Goal: Task Accomplishment & Management: Manage account settings

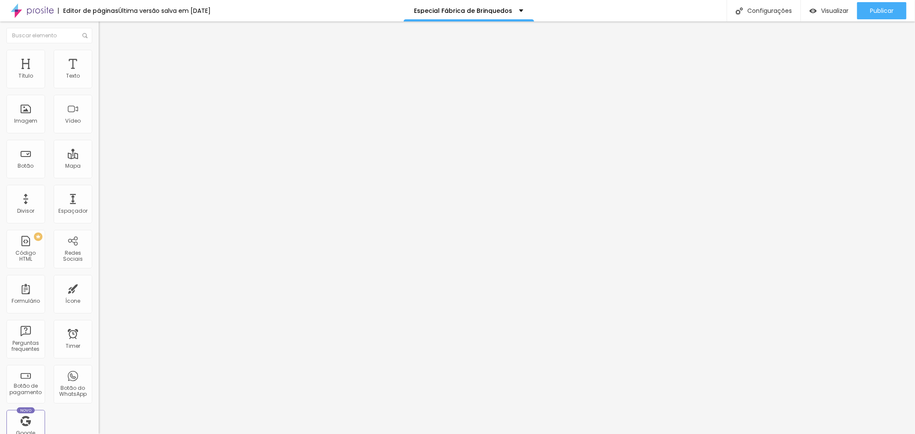
click at [99, 177] on input "https://visualizador3d.com.br/68d4ba83da539d948b72788b" at bounding box center [150, 172] width 103 height 9
paste input "e7ac73252ae7ff4b4793d4"
type input "https://visualizador3d.com.br/68e7ac73252ae7ff4b4793d4"
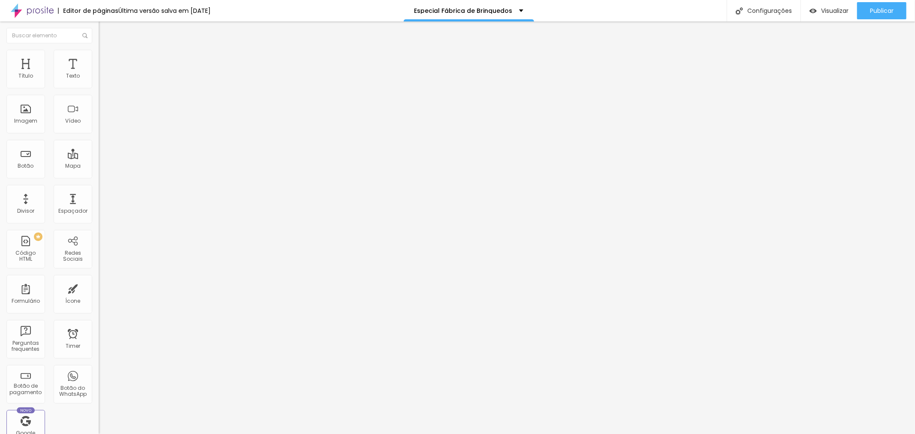
scroll to position [0, 0]
click at [99, 242] on div "Editar Botão Conteúdo Estilo Avançado Texto VER ÁLBUM PREMIUM EM 3D Alinhamento…" at bounding box center [148, 227] width 99 height 413
click at [881, 12] on span "Publicar" at bounding box center [882, 10] width 24 height 7
click at [884, 8] on span "Publicar" at bounding box center [882, 10] width 24 height 7
click at [825, 14] on span "Visualizar" at bounding box center [826, 10] width 27 height 7
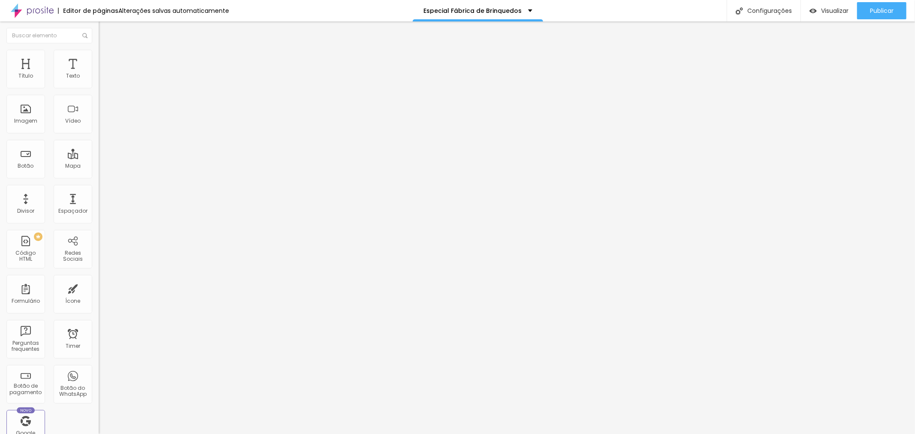
click at [99, 133] on span "Pequeno" at bounding box center [110, 131] width 23 height 7
click at [99, 148] on span "Normal" at bounding box center [108, 144] width 19 height 7
click at [99, 154] on span "Grande" at bounding box center [109, 149] width 20 height 7
click at [99, 130] on span "Pequeno" at bounding box center [110, 131] width 23 height 7
click at [99, 154] on span "Grande" at bounding box center [109, 149] width 20 height 7
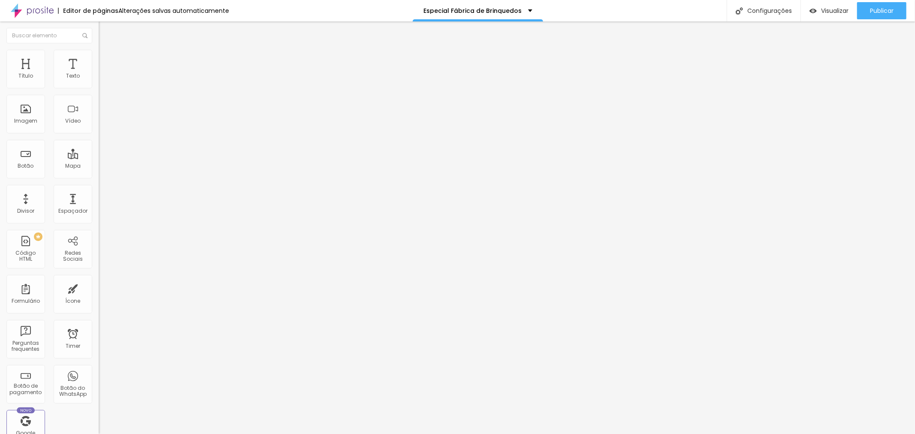
click at [99, 57] on li "Estilo" at bounding box center [148, 54] width 99 height 9
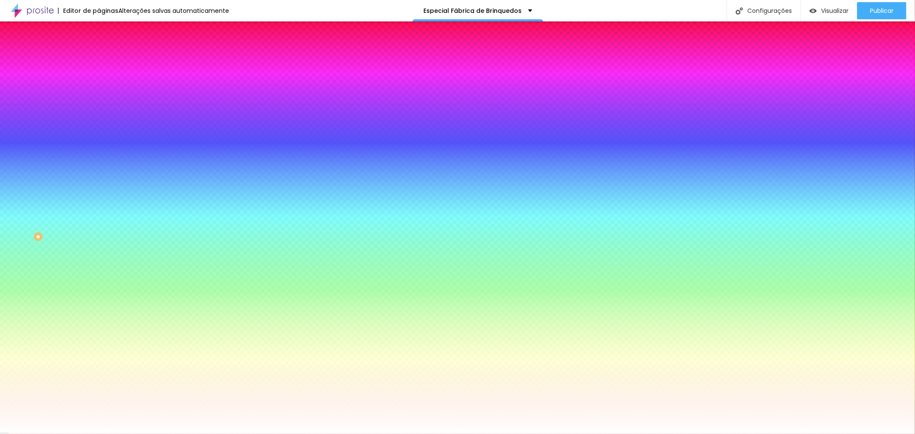
click at [99, 82] on div at bounding box center [148, 82] width 99 height 0
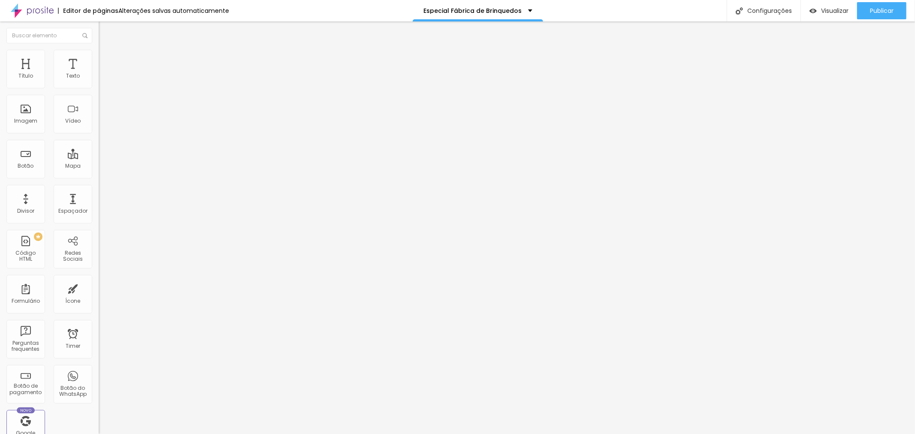
click at [106, 59] on span "Estilo" at bounding box center [112, 55] width 13 height 7
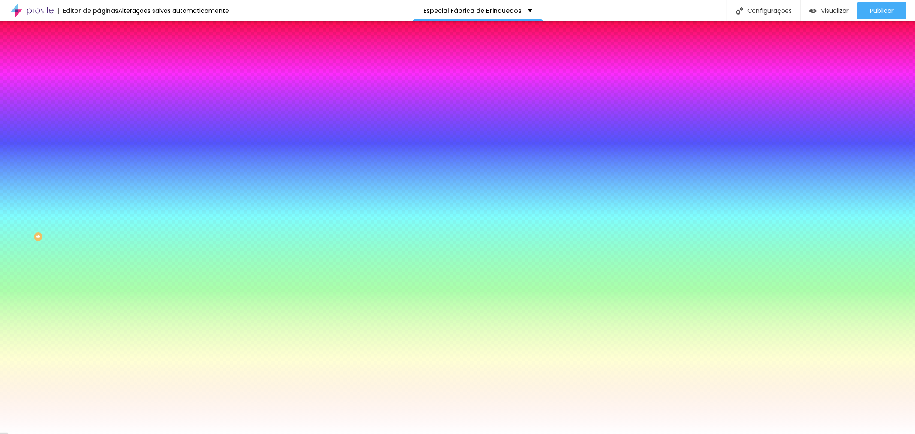
click at [99, 88] on input "#FFFBFB" at bounding box center [150, 86] width 103 height 9
click at [99, 87] on input "#FFFBFB" at bounding box center [150, 86] width 103 height 9
paste input "470403"
type input "#470403"
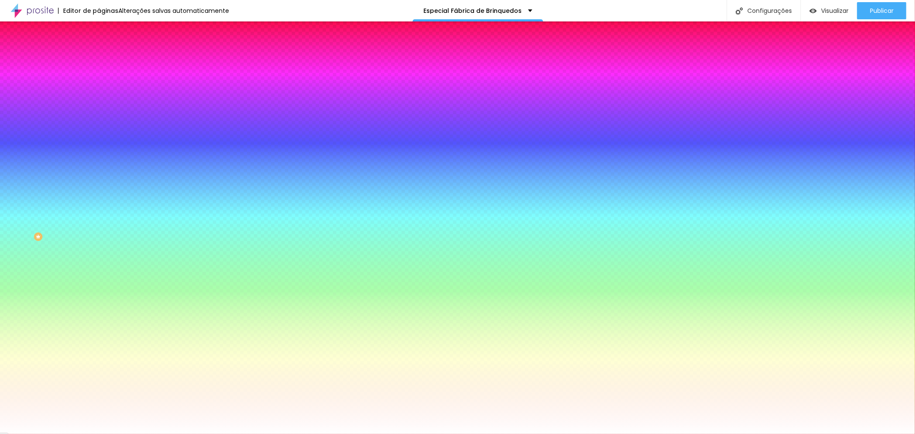
click at [102, 109] on icon "button" at bounding box center [104, 108] width 5 height 5
select select "MontserratExtraBold"
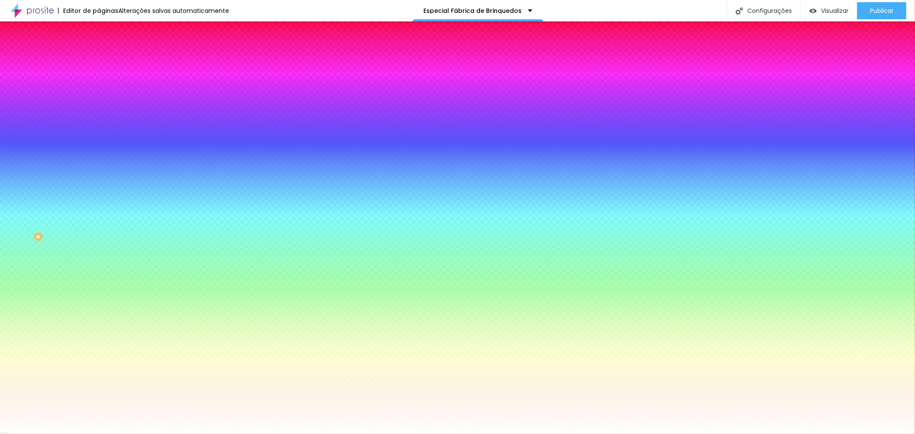
type input "17"
type input "18"
type input "19"
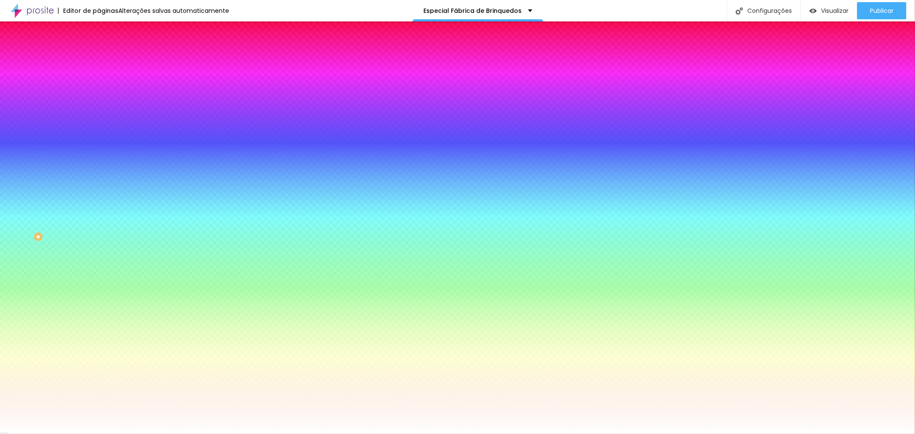
type input "19"
type input "20"
drag, startPoint x: 134, startPoint y: 166, endPoint x: 141, endPoint y: 166, distance: 6.9
type input "20"
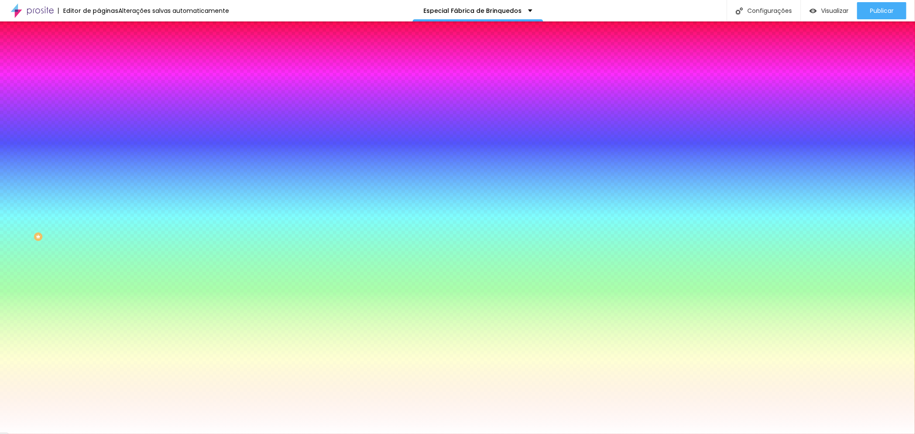
click at [542, 434] on div at bounding box center [457, 434] width 915 height 0
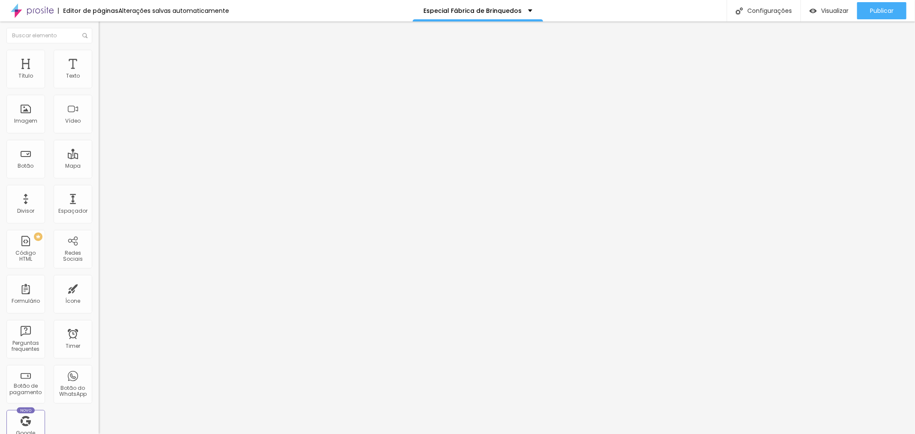
click at [99, 55] on img at bounding box center [103, 54] width 8 height 8
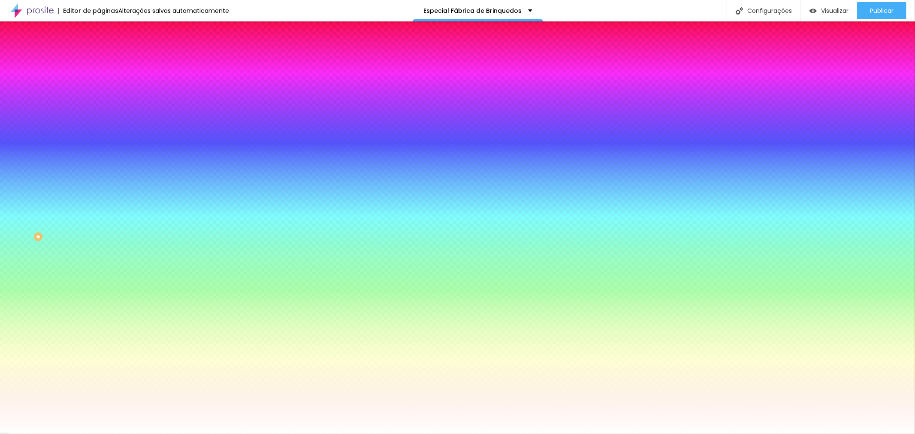
click at [99, 87] on input "#FFFBFB" at bounding box center [150, 86] width 103 height 9
paste input "470403"
type input "#470403"
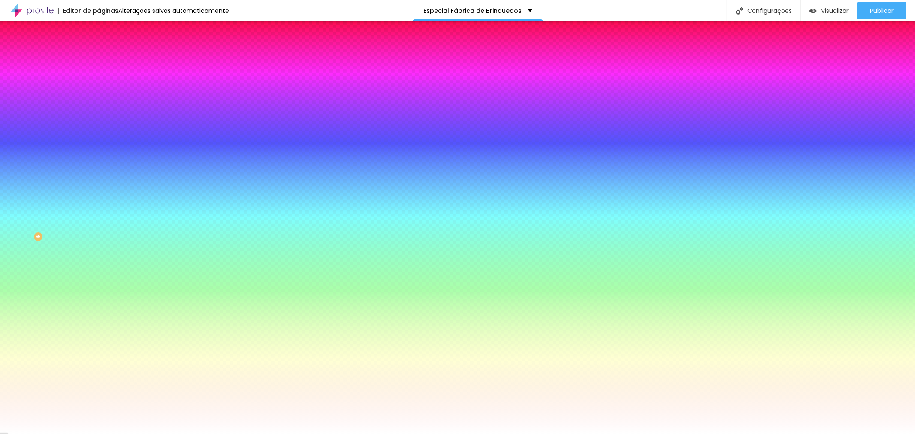
click at [99, 105] on button "button" at bounding box center [105, 109] width 12 height 9
select select "MontserratExtraBold"
type input "17"
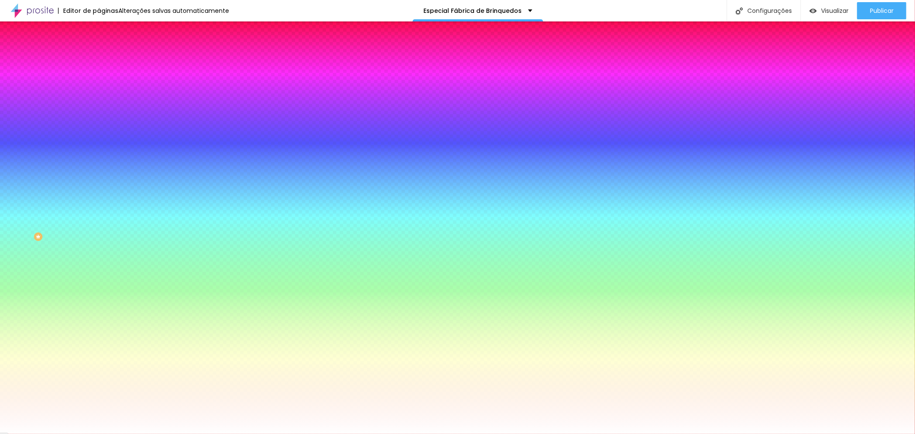
type input "17"
type input "18"
type input "19"
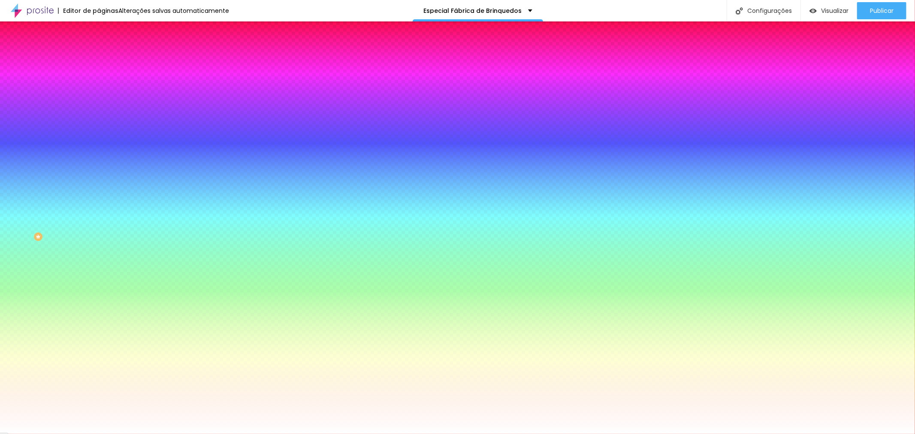
type input "20"
drag, startPoint x: 135, startPoint y: 166, endPoint x: 141, endPoint y: 168, distance: 6.0
type input "20"
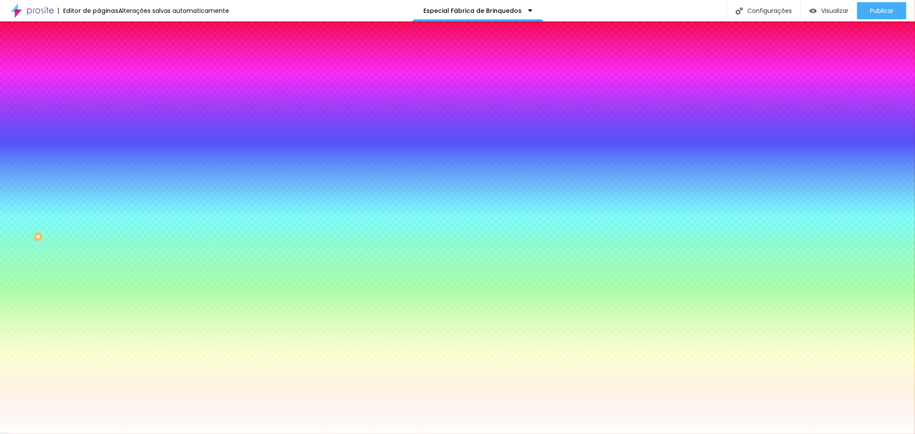
click at [644, 434] on div at bounding box center [457, 434] width 915 height 0
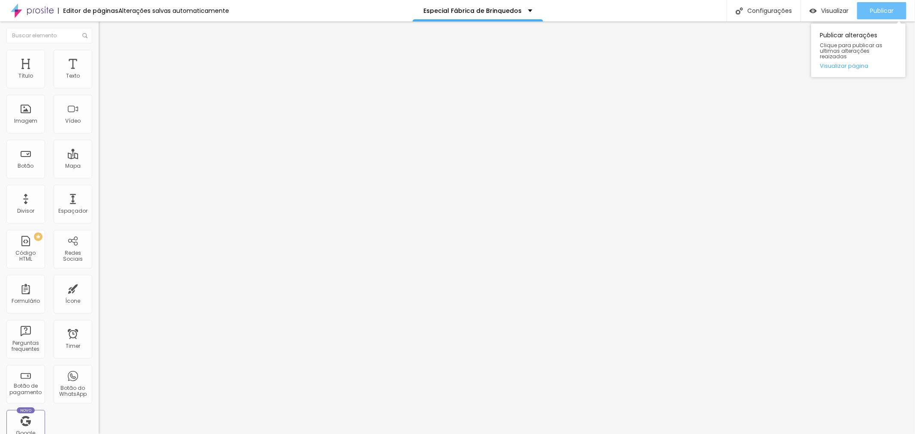
click at [873, 14] on div "Publicar" at bounding box center [882, 10] width 24 height 17
click at [106, 57] on span "Estilo" at bounding box center [112, 55] width 13 height 7
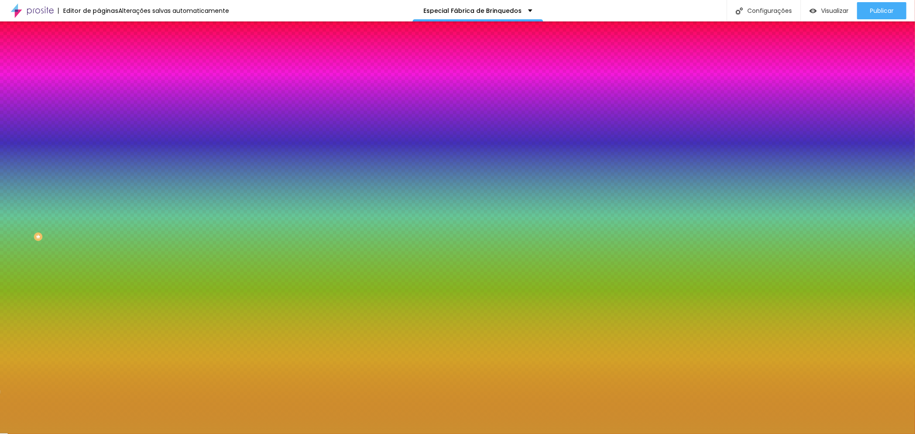
click at [99, 87] on input "#CB8F30" at bounding box center [150, 86] width 103 height 9
click at [99, 86] on input "#CB8F30" at bounding box center [150, 86] width 103 height 9
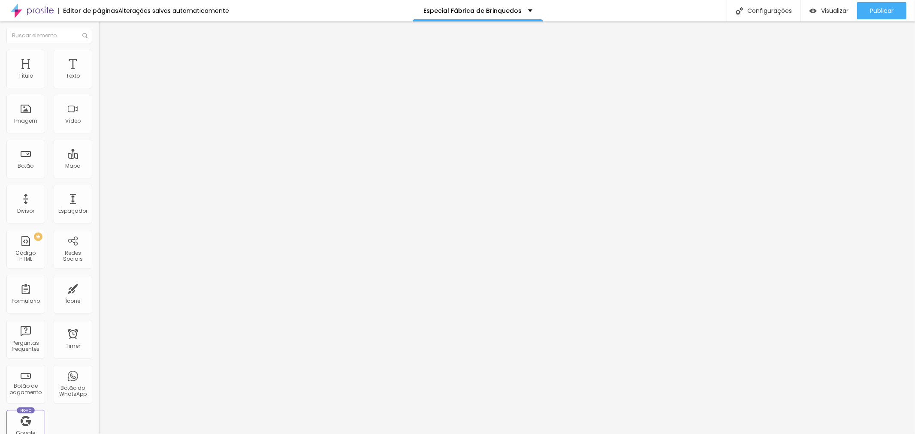
click at [106, 59] on span "Estilo" at bounding box center [112, 55] width 13 height 7
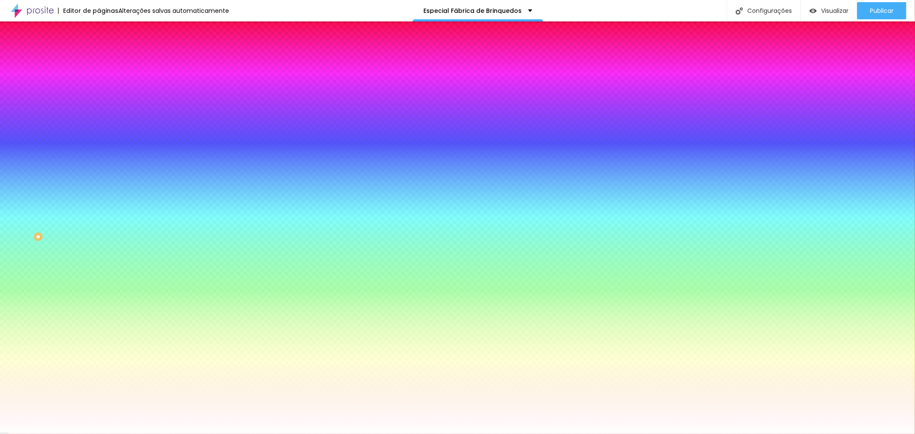
click at [103, 340] on icon "button" at bounding box center [104, 341] width 3 height 3
type input "1"
type input "2"
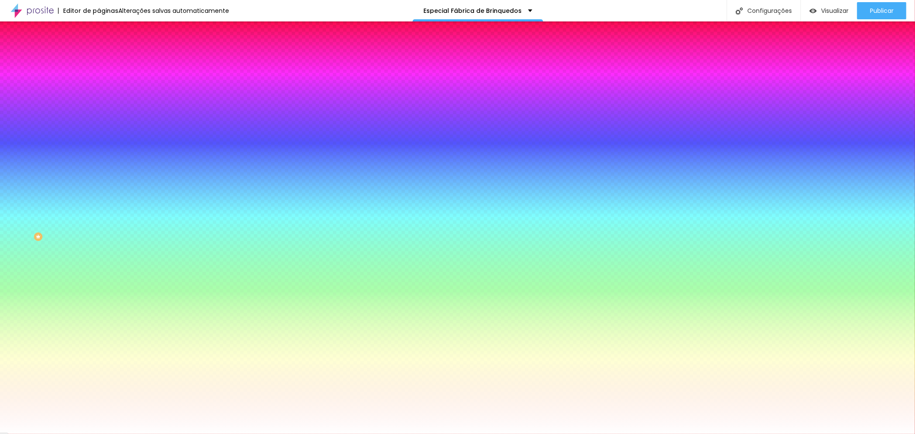
type input "3"
type input "4"
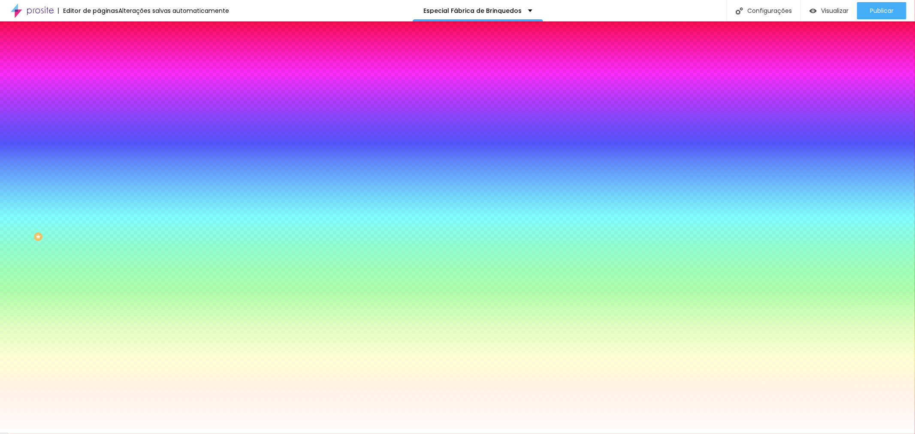
type input "5"
type input "4"
type input "3"
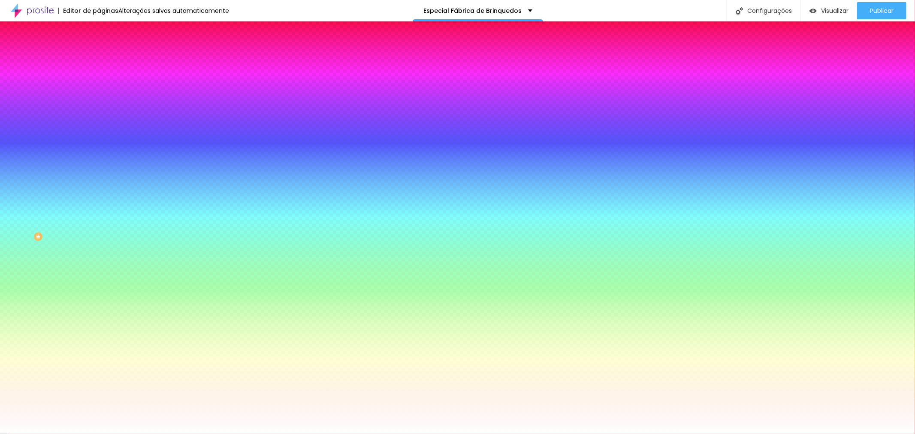
type input "3"
type input "2"
type input "1"
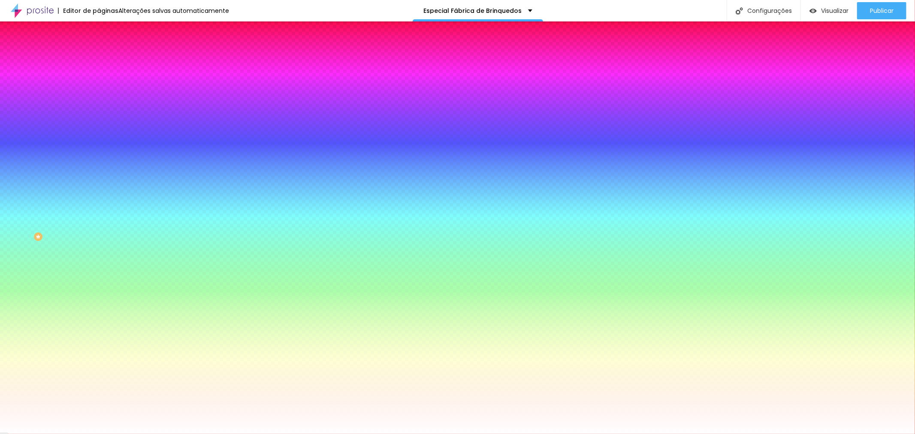
type input "0"
drag, startPoint x: 131, startPoint y: 253, endPoint x: 71, endPoint y: 251, distance: 59.7
type input "0"
click at [50, 434] on div at bounding box center [457, 434] width 915 height 0
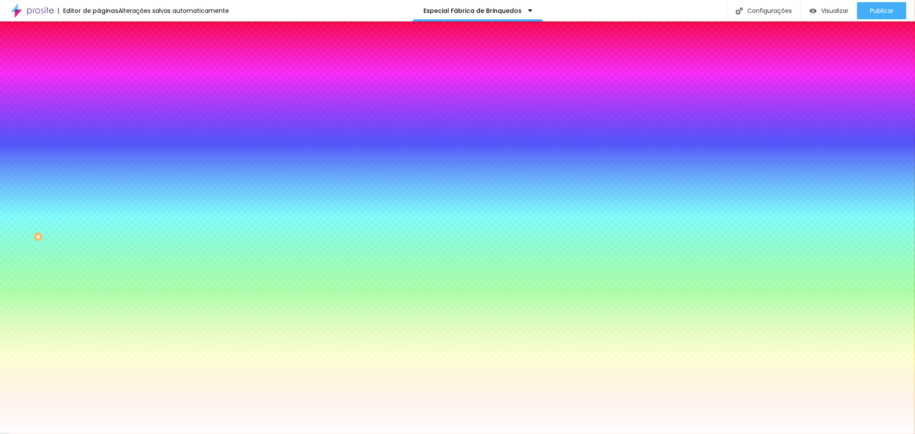
click at [103, 160] on icon "button" at bounding box center [104, 161] width 3 height 3
click at [87, 434] on div at bounding box center [457, 434] width 915 height 0
click at [102, 130] on icon "button" at bounding box center [104, 132] width 5 height 5
drag, startPoint x: 94, startPoint y: 160, endPoint x: 139, endPoint y: 171, distance: 46.2
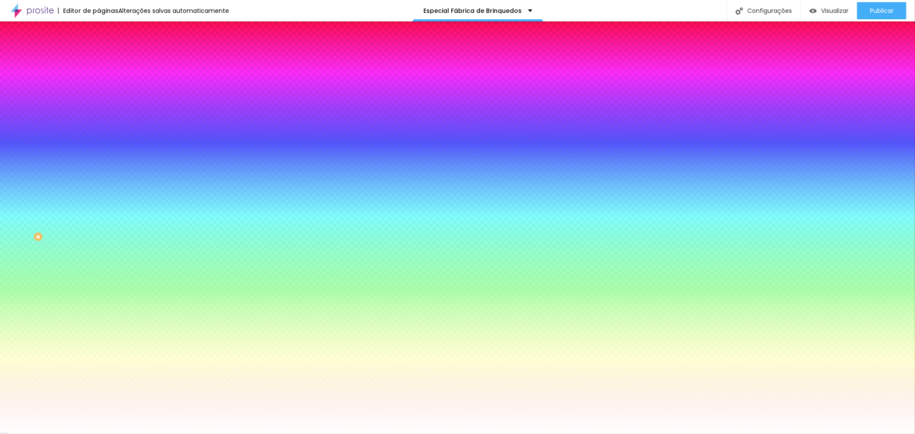
drag, startPoint x: 108, startPoint y: 157, endPoint x: 116, endPoint y: 159, distance: 7.9
type input "6"
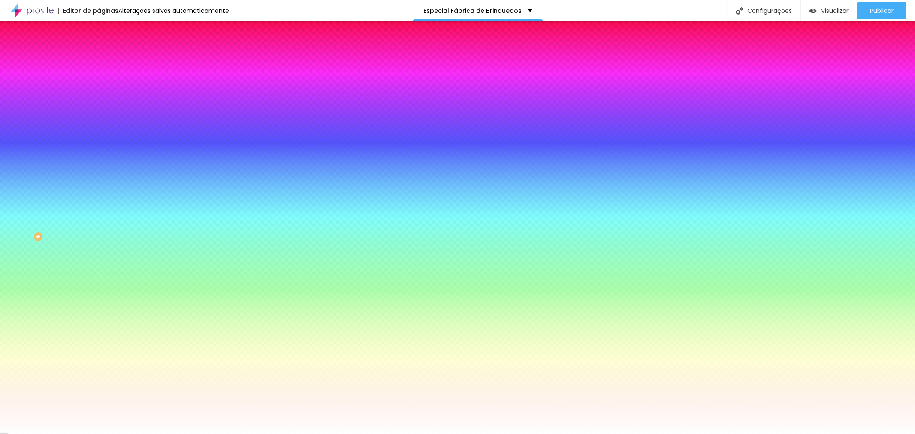
type input "7"
type input "19"
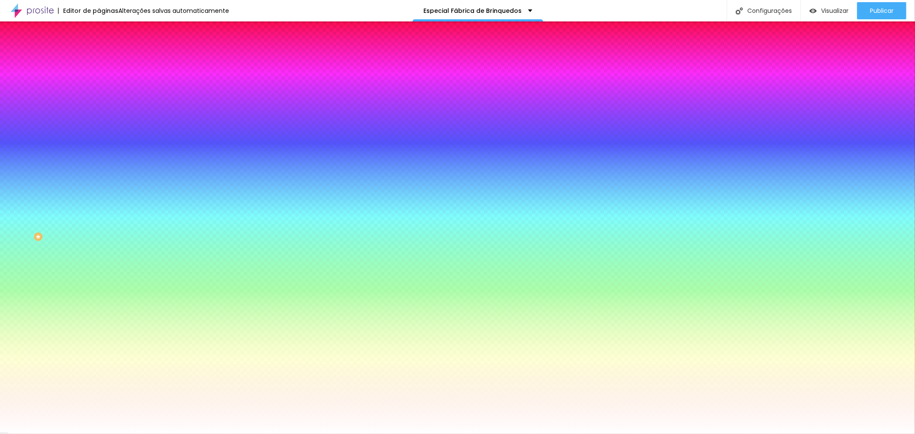
type input "20"
type input "26"
type input "30"
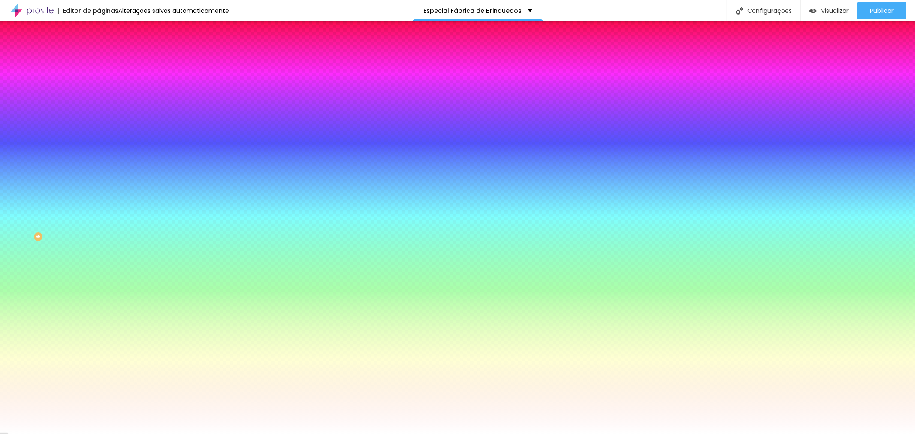
drag, startPoint x: 154, startPoint y: 157, endPoint x: 205, endPoint y: 165, distance: 51.2
type input "30"
type input "1"
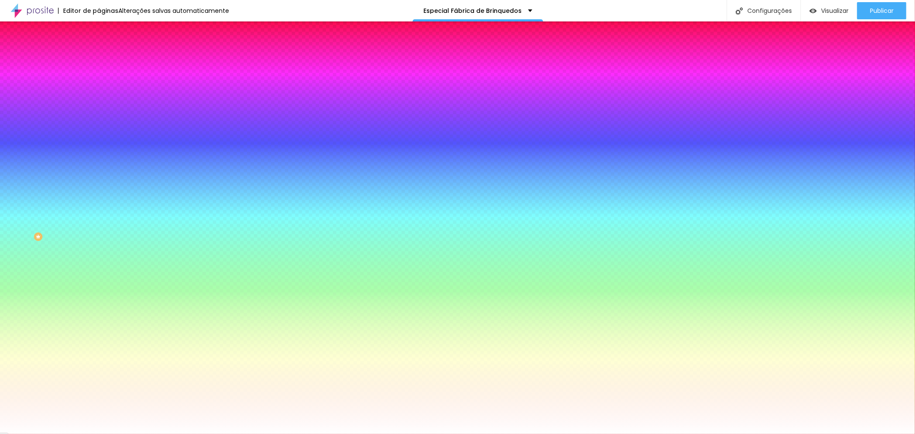
type input "2"
type input "3"
drag, startPoint x: 99, startPoint y: 179, endPoint x: 148, endPoint y: 184, distance: 49.2
type input "3"
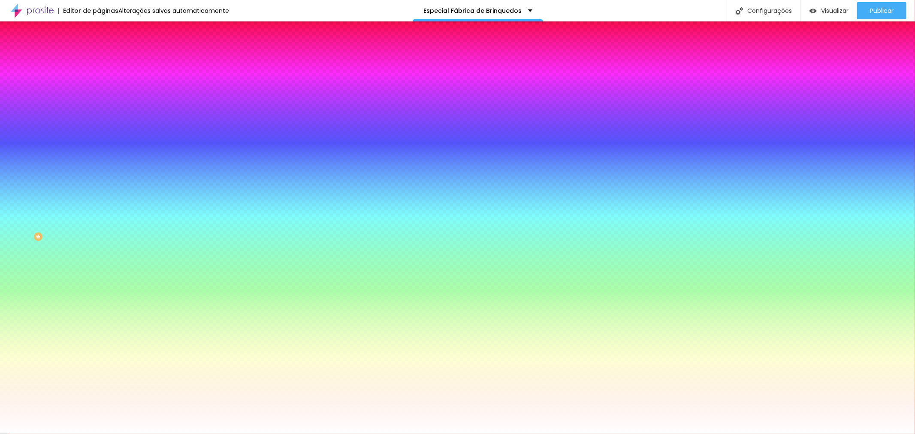
type input "2"
type input "1"
drag, startPoint x: 127, startPoint y: 180, endPoint x: 117, endPoint y: 180, distance: 9.4
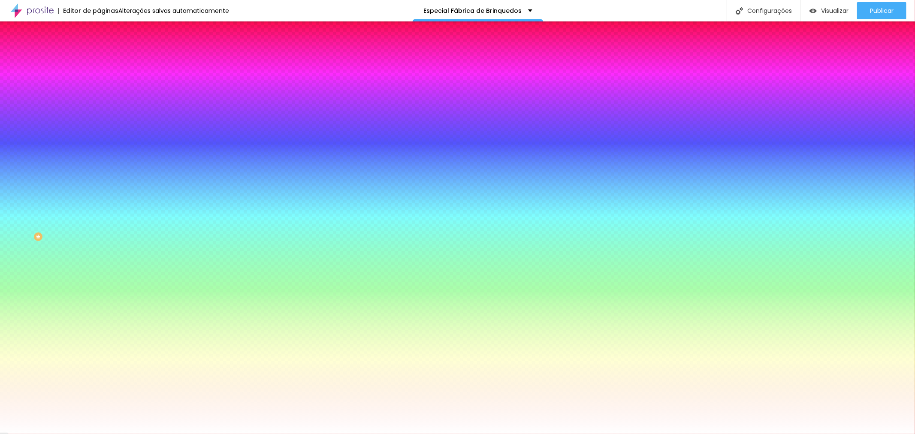
type input "1"
drag, startPoint x: 172, startPoint y: 199, endPoint x: 199, endPoint y: 202, distance: 27.2
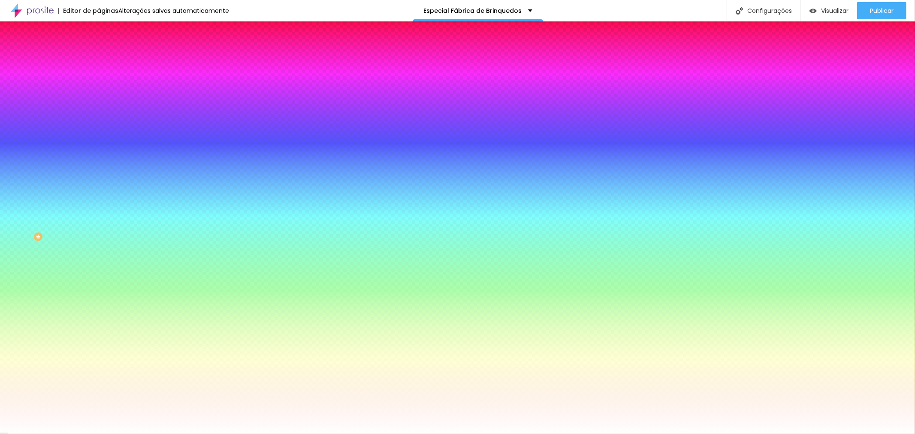
paste input "CB8F3"
type input "#CB8F30"
type input "20"
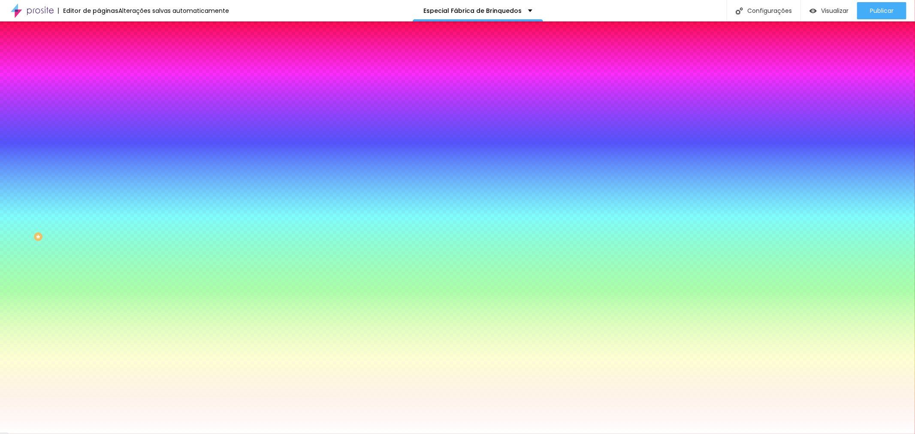
type input "19"
type input "17"
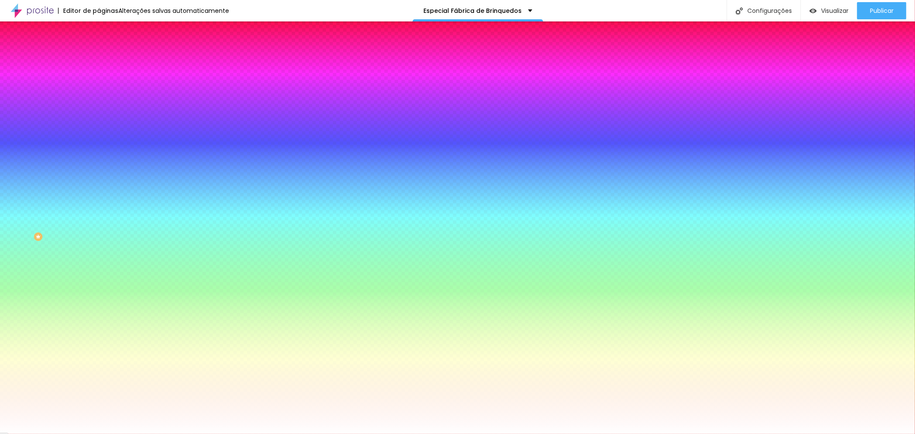
type input "9"
type input "8"
type input "4"
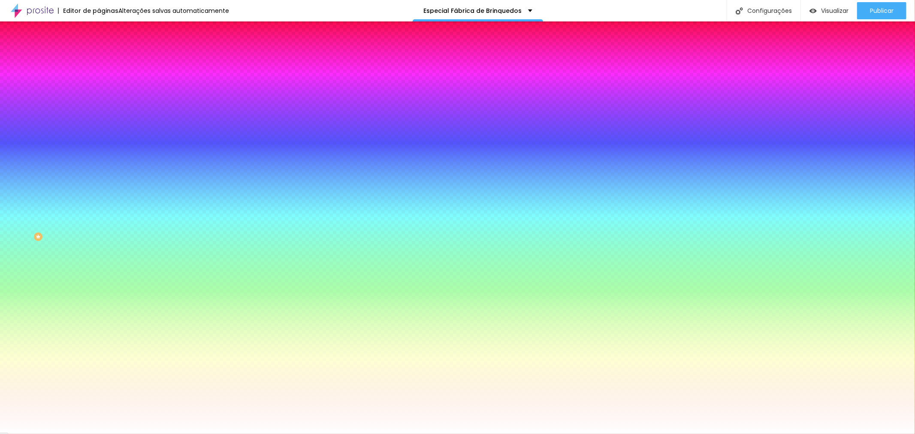
type input "4"
type input "3"
type input "2"
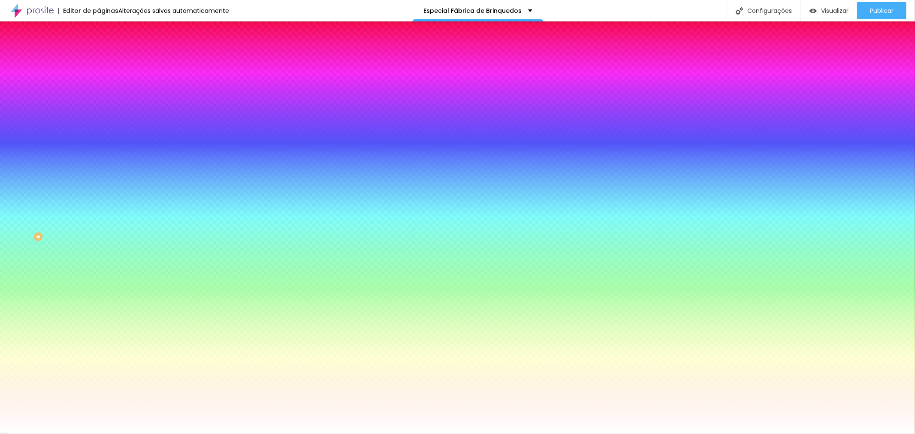
type input "1"
type input "0"
type input "1"
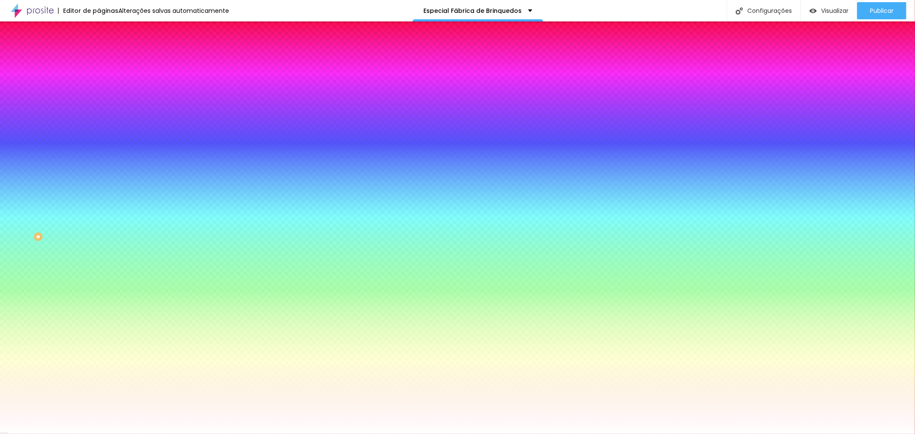
type input "1"
type input "12"
type input "27"
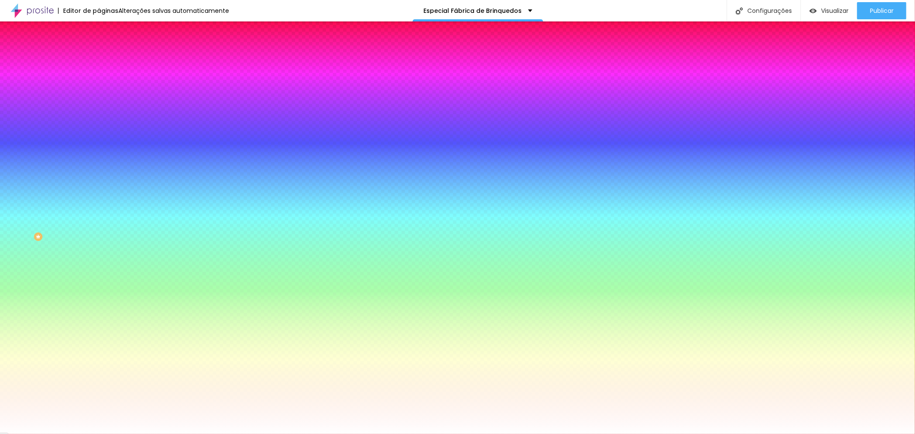
type input "30"
drag, startPoint x: 160, startPoint y: 157, endPoint x: 277, endPoint y: 182, distance: 119.8
type input "30"
type input "2"
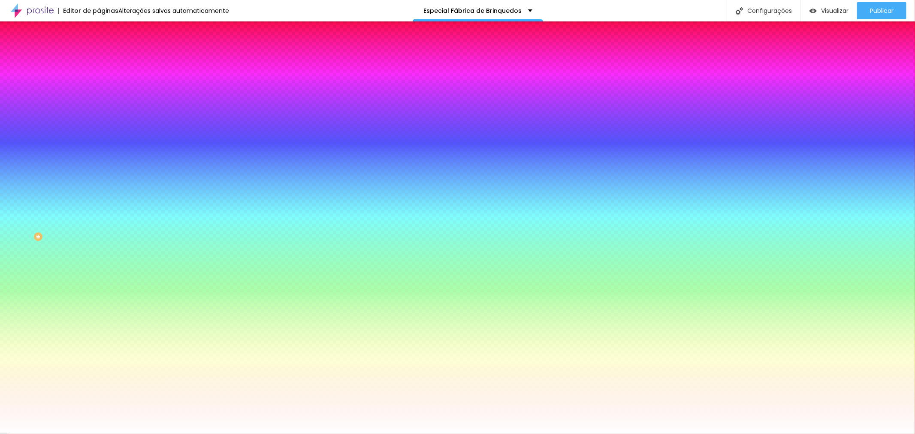
type input "2"
type input "5"
type input "4"
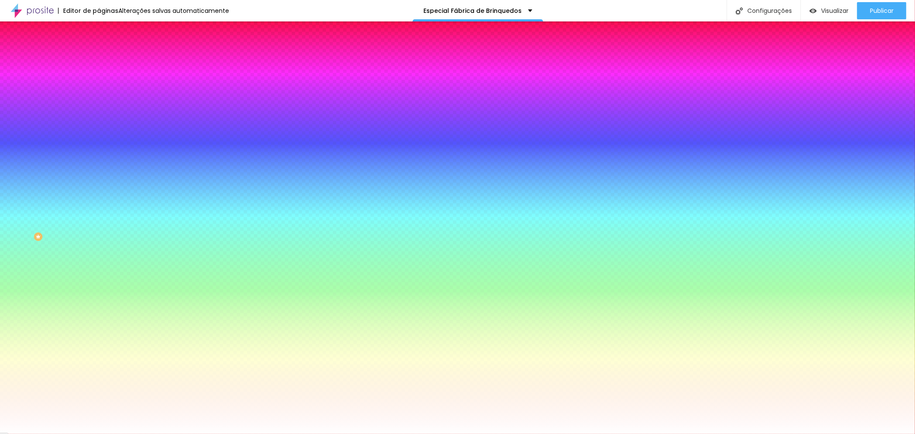
type input "3"
type input "2"
type input "1"
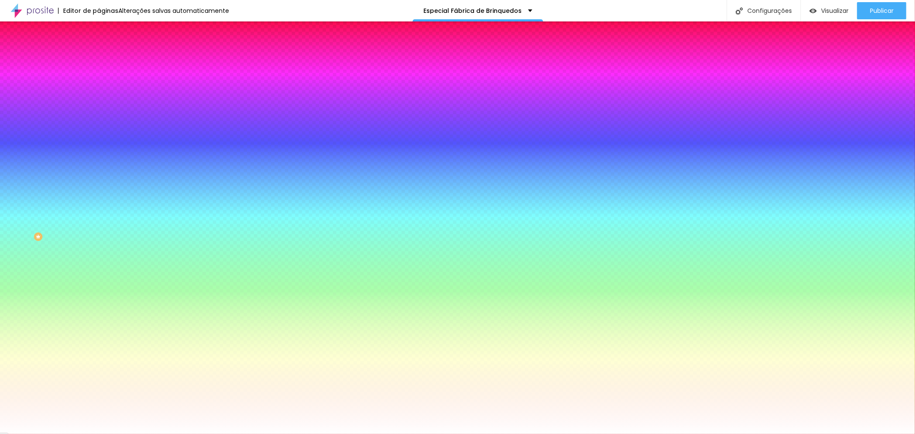
type input "1"
type input "0"
drag, startPoint x: 112, startPoint y: 179, endPoint x: 12, endPoint y: 194, distance: 101.0
type input "0"
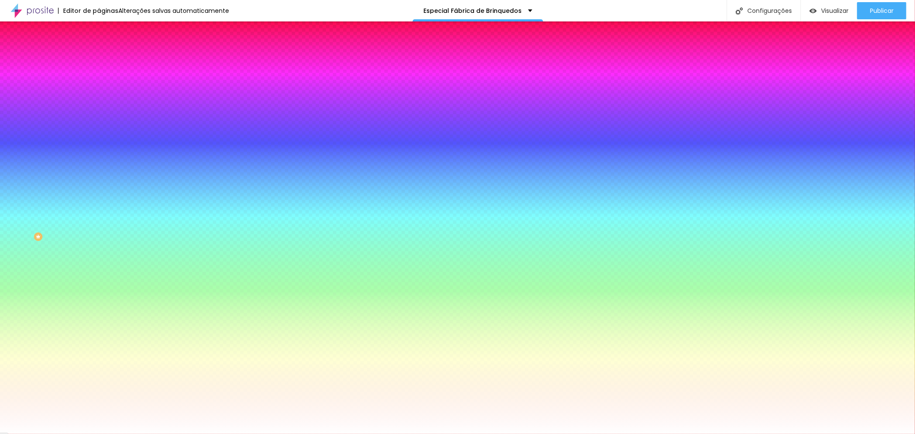
click at [148, 434] on div at bounding box center [457, 434] width 915 height 0
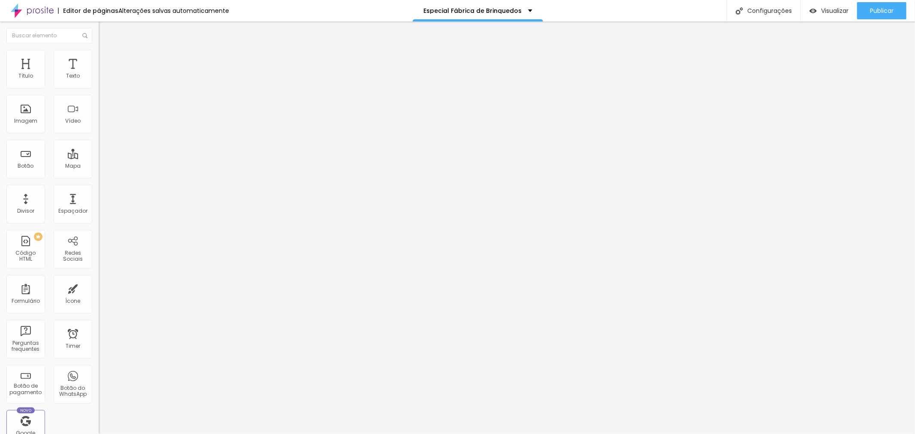
click at [99, 54] on img at bounding box center [103, 54] width 8 height 8
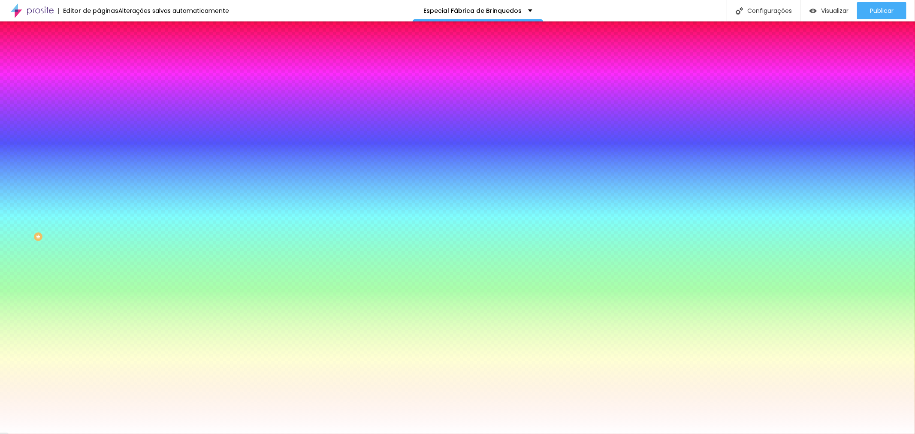
click at [102, 130] on icon "button" at bounding box center [104, 132] width 5 height 5
type input "1"
type input "21"
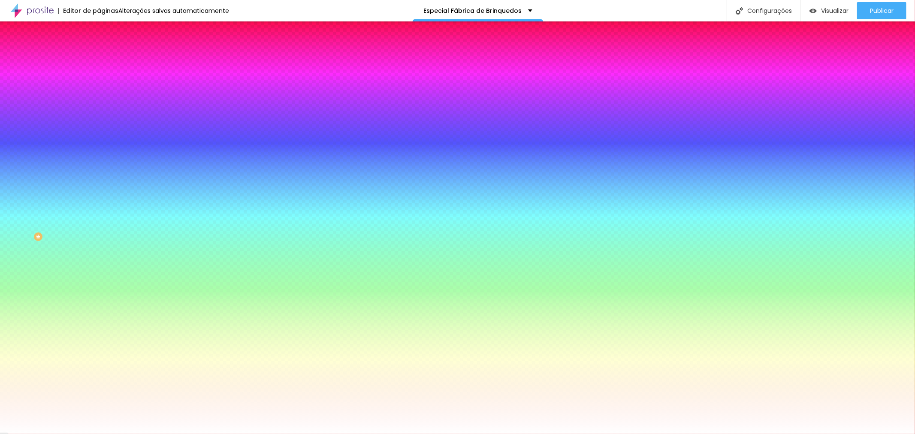
type input "25"
type input "30"
drag, startPoint x: 96, startPoint y: 157, endPoint x: 332, endPoint y: 183, distance: 237.7
type input "30"
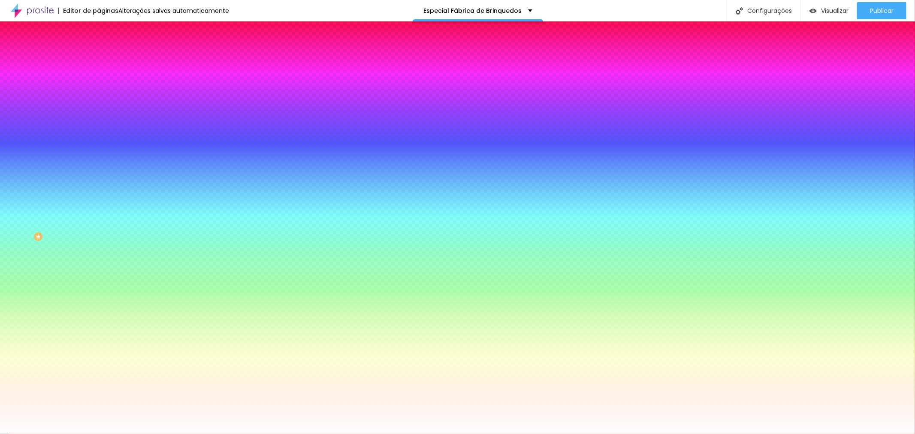
click at [711, 434] on div at bounding box center [457, 434] width 915 height 0
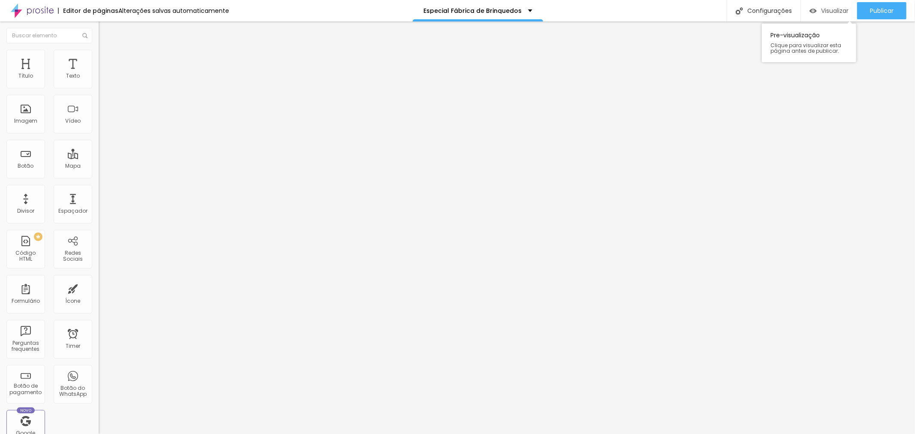
click at [835, 10] on span "Visualizar" at bounding box center [834, 10] width 27 height 7
click at [880, 10] on span "Publicar" at bounding box center [882, 10] width 24 height 7
click at [99, 81] on input "VER CAIXA DO ÁLBUM EM 3D" at bounding box center [150, 76] width 103 height 9
drag, startPoint x: 84, startPoint y: 92, endPoint x: 22, endPoint y: 89, distance: 61.8
click at [99, 81] on input "VER CAIXA DO ÁLBUM EM 3D" at bounding box center [150, 76] width 103 height 9
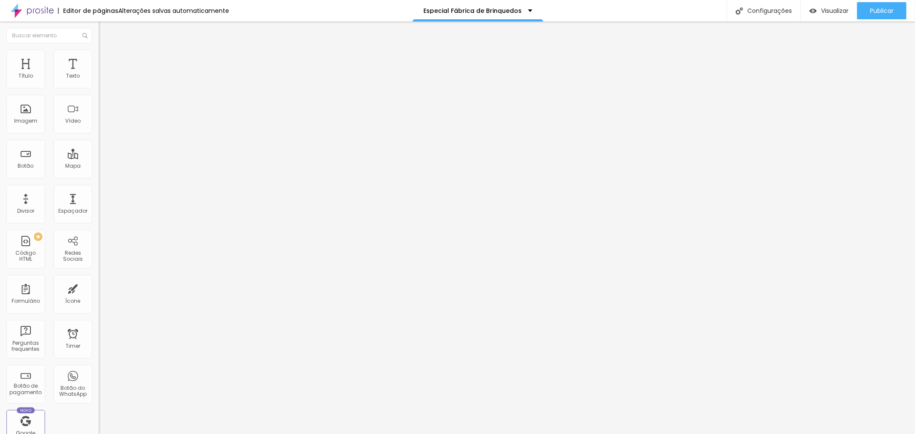
type input "VER JOGO DA MEMÓRIA"
click at [99, 177] on input "https://visualizador3d.com.br/68d4b250da539d948b727888" at bounding box center [150, 172] width 103 height 9
paste input "www.camilaregofotografia.com.br/jogo-da-memoria"
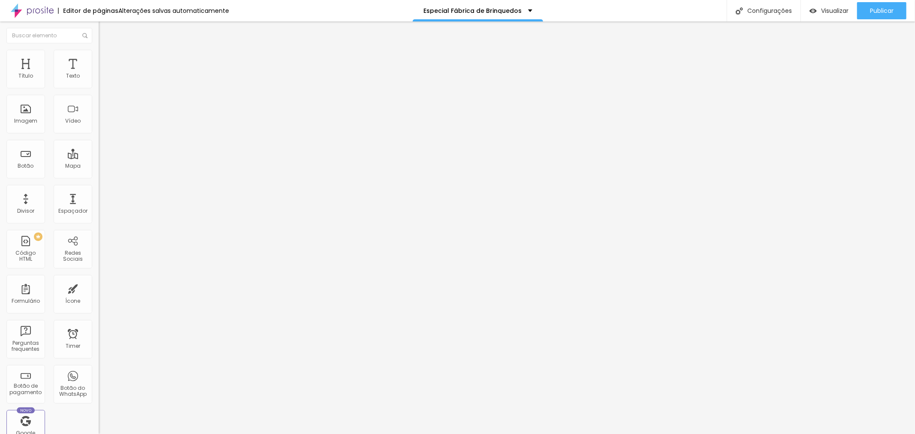
type input "https://www.camilaregofotografia.com.br/jogo-da-memoria"
click at [883, 14] on span "Publicar" at bounding box center [882, 10] width 24 height 7
click at [832, 13] on span "Visualizar" at bounding box center [826, 10] width 27 height 7
click at [99, 177] on input "https://www.camilaregofotografia.com.br/jogo-da-memoria" at bounding box center [150, 172] width 103 height 9
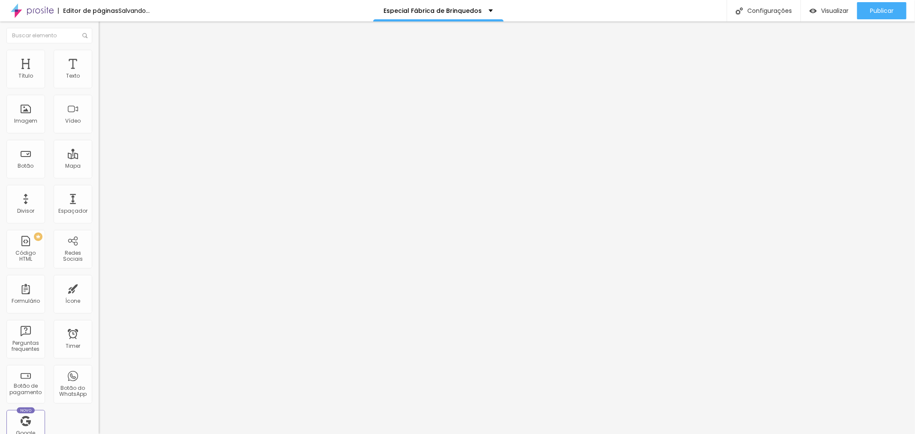
click at [99, 177] on input "https://www.camilaregofotografia.com.br/jogo-da-memoria" at bounding box center [150, 172] width 103 height 9
paste input "www.camilaregofotografia.com.br/quebra-cabec"
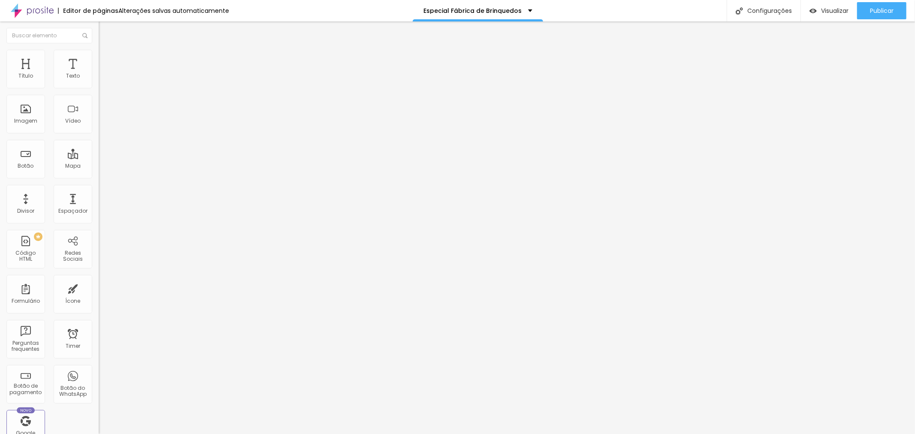
type input "www.camilaregofotografia.com.br/quebra-cabeca"
click at [99, 81] on input "VER JOGO DA MEMÓRIA" at bounding box center [150, 76] width 103 height 9
drag, startPoint x: 73, startPoint y: 98, endPoint x: 22, endPoint y: 92, distance: 51.0
click at [99, 81] on input "VER JOGO DA MEMÓRIA" at bounding box center [150, 76] width 103 height 9
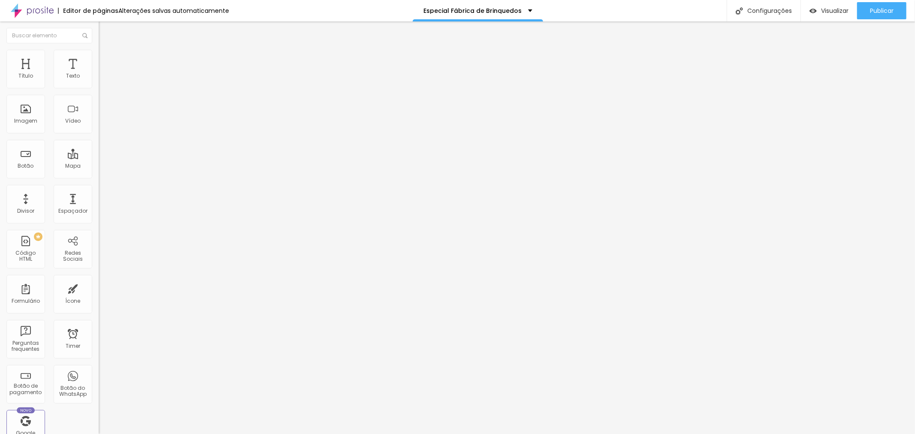
type input "VER QUEBRA CABEÇA"
click at [881, 5] on div "Publicar" at bounding box center [882, 10] width 24 height 17
click at [834, 7] on span "Visualizar" at bounding box center [826, 10] width 27 height 7
click at [99, 177] on input "www.camilaregofotografia.com.br/quebra-cabeca" at bounding box center [150, 172] width 103 height 9
drag, startPoint x: 39, startPoint y: 177, endPoint x: 14, endPoint y: 177, distance: 25.3
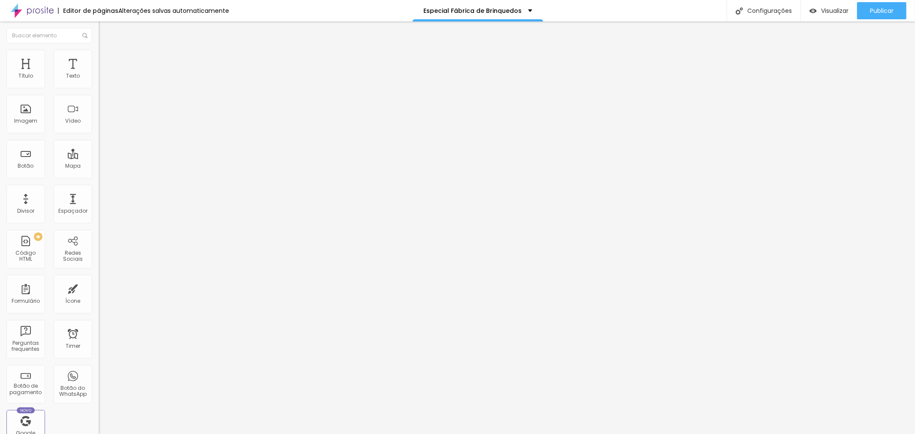
click at [99, 176] on input "www.camilaregofotografia.com.br/quebra-cabeca" at bounding box center [150, 172] width 103 height 9
click at [99, 177] on input "www.camilaregofotografia.com.br/quebra-cabeca" at bounding box center [150, 172] width 103 height 9
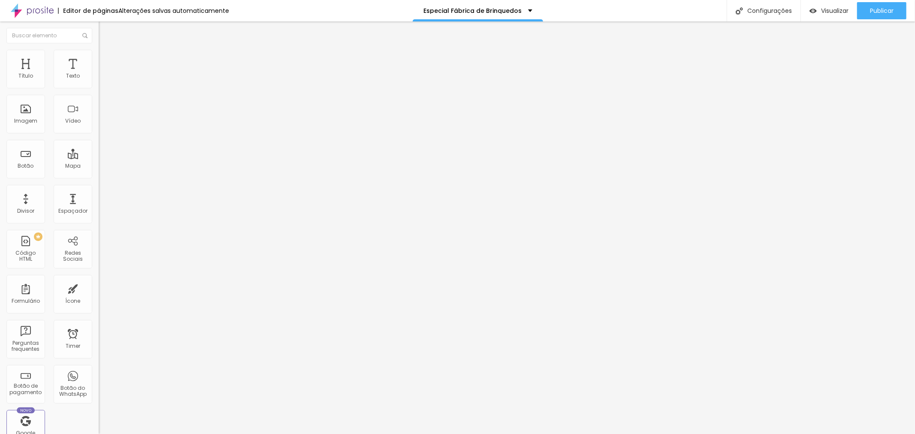
click at [99, 177] on input "www.camilaregofotografia.com.br/quebra-cabeca" at bounding box center [150, 172] width 103 height 9
paste input "https://"
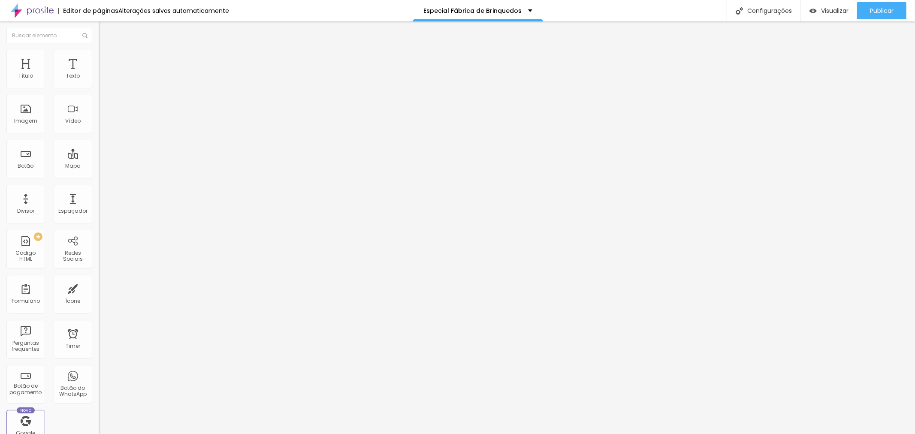
scroll to position [0, 0]
click at [99, 192] on div "Texto VER QUEBRA CABEÇA Alinhamento Tamanho Grande Pequeno Normal Grande Link U…" at bounding box center [148, 132] width 99 height 130
type input "https://www.camilaregofotografia.com.br/quebra-cabeca"
click at [877, 7] on span "Publicar" at bounding box center [882, 10] width 24 height 7
click at [840, 13] on span "Visualizar" at bounding box center [826, 10] width 27 height 7
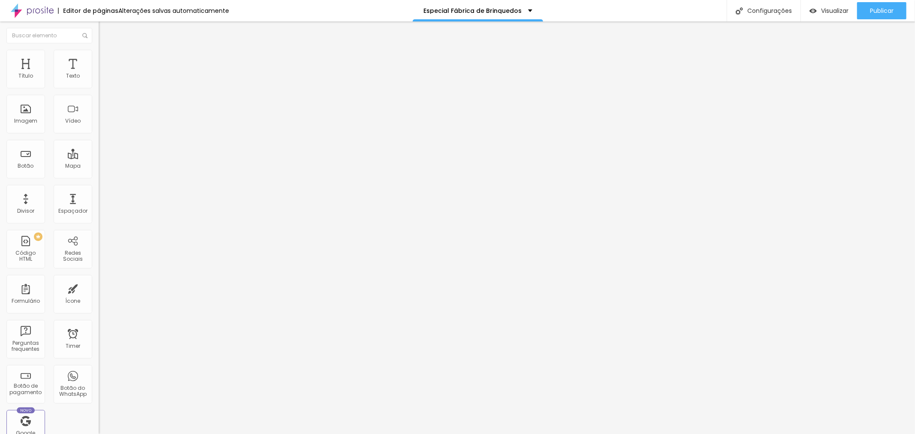
click at [99, 134] on span "1:1 Quadrado" at bounding box center [116, 130] width 34 height 7
click at [99, 145] on span "Padrão" at bounding box center [108, 140] width 19 height 7
click at [882, 13] on span "Publicar" at bounding box center [882, 10] width 24 height 7
click at [879, 14] on div "Publicar" at bounding box center [882, 10] width 24 height 17
drag, startPoint x: 882, startPoint y: 6, endPoint x: 891, endPoint y: 5, distance: 8.2
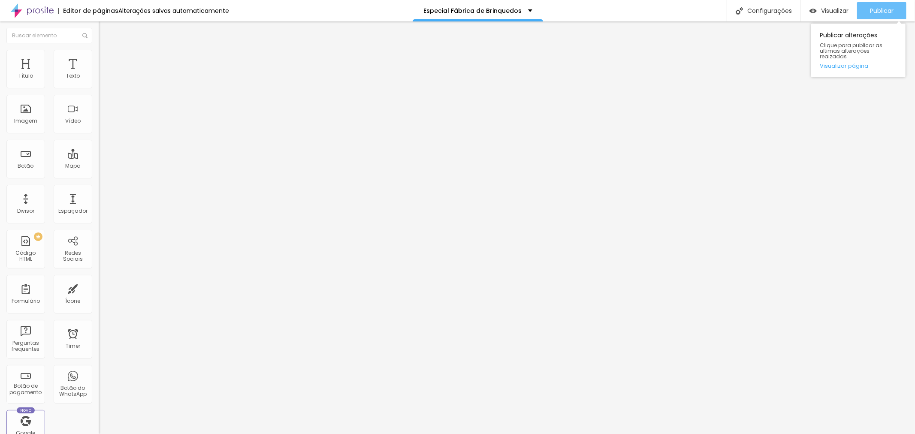
click at [886, 5] on div "Publicar" at bounding box center [882, 10] width 24 height 17
click at [99, 51] on li "Estilo" at bounding box center [148, 54] width 99 height 9
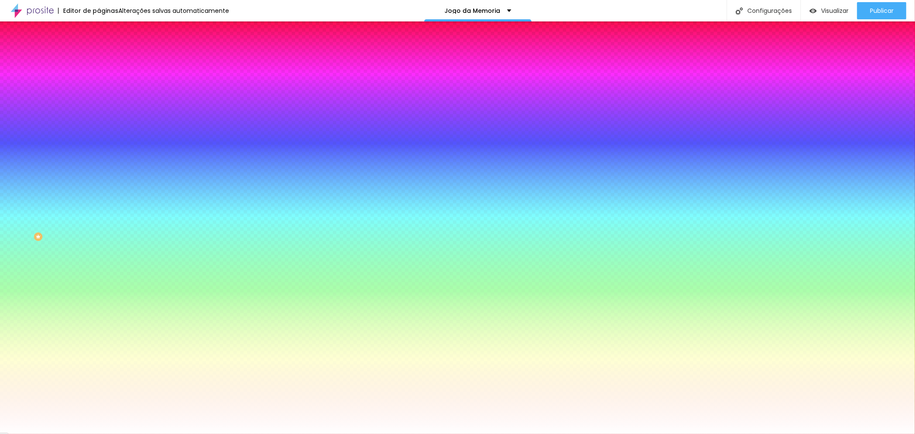
click at [99, 79] on span "Adicionar imagem" at bounding box center [126, 75] width 55 height 7
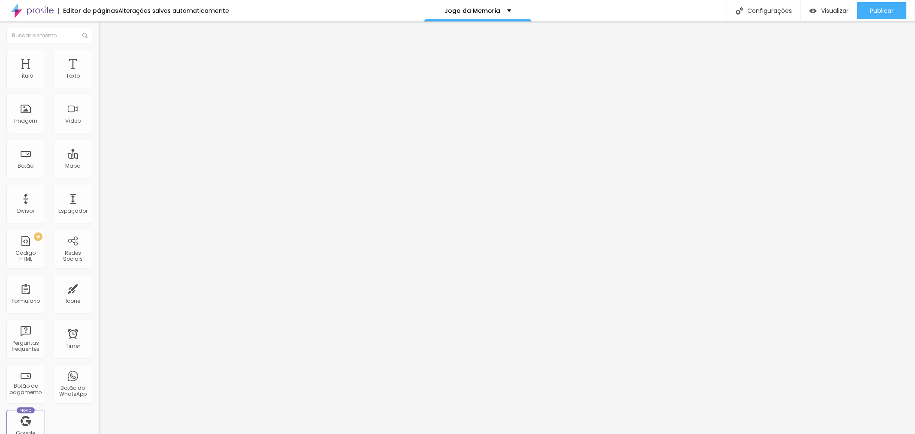
click at [99, 74] on span "Adicionar imagem" at bounding box center [126, 69] width 55 height 7
drag, startPoint x: 10, startPoint y: 31, endPoint x: 23, endPoint y: 34, distance: 13.2
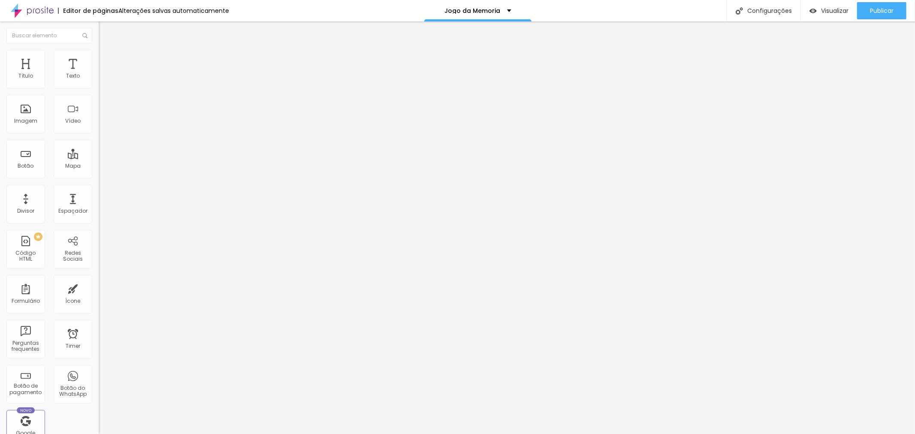
click at [105, 31] on img "button" at bounding box center [108, 31] width 7 height 7
click at [105, 33] on img "button" at bounding box center [108, 31] width 7 height 7
click at [102, 124] on icon "button" at bounding box center [104, 121] width 5 height 5
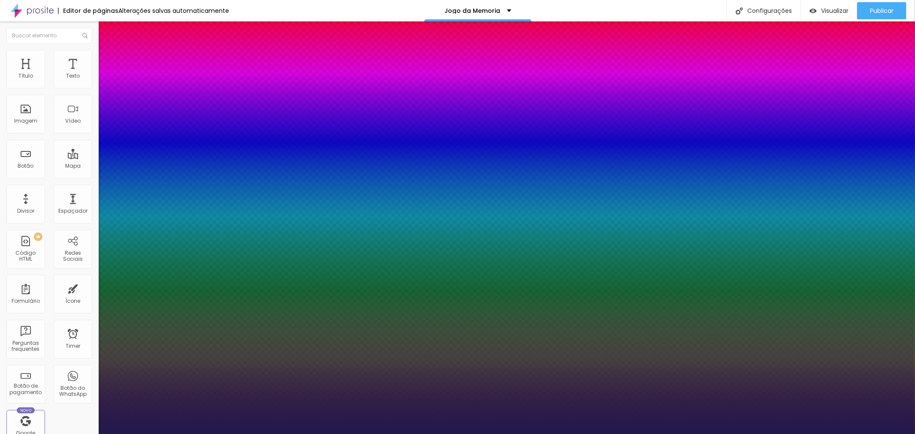
type input "1"
type input "23"
type input "1"
type input "28"
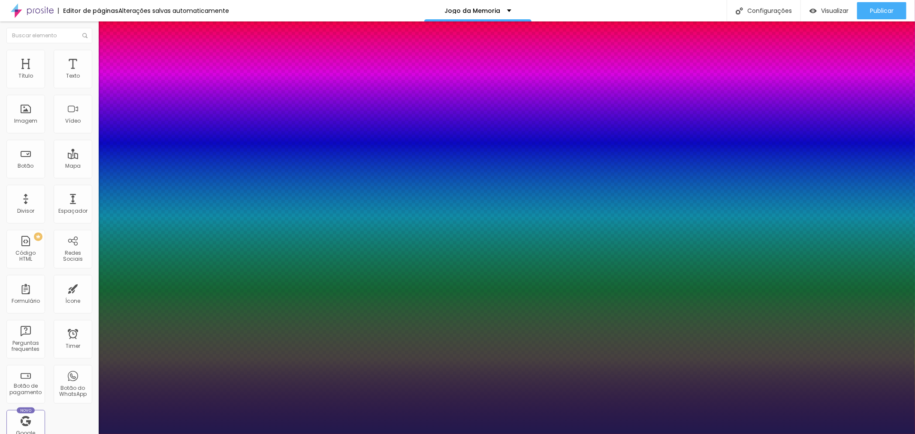
type input "28"
type input "1"
type input "29"
type input "1"
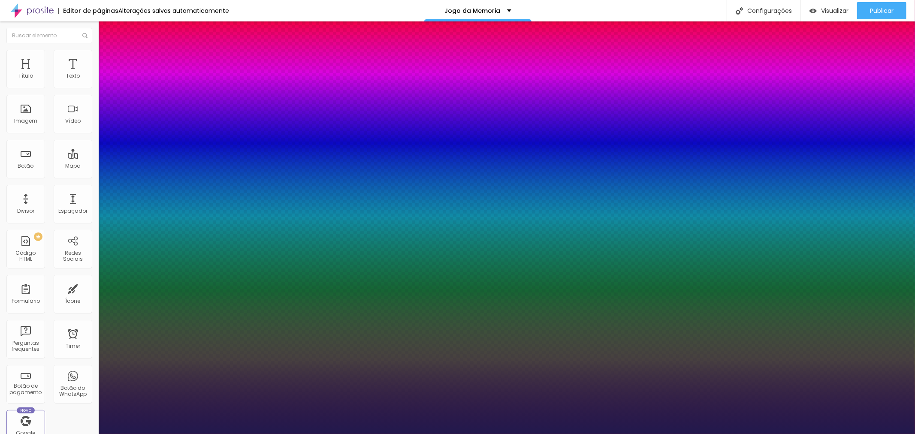
type input "41"
type input "1"
type input "42"
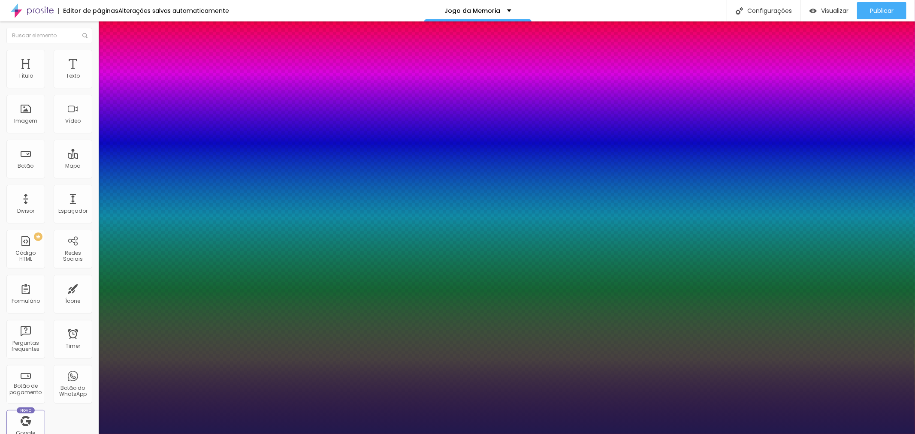
type input "1"
type input "43"
type input "1"
type input "44"
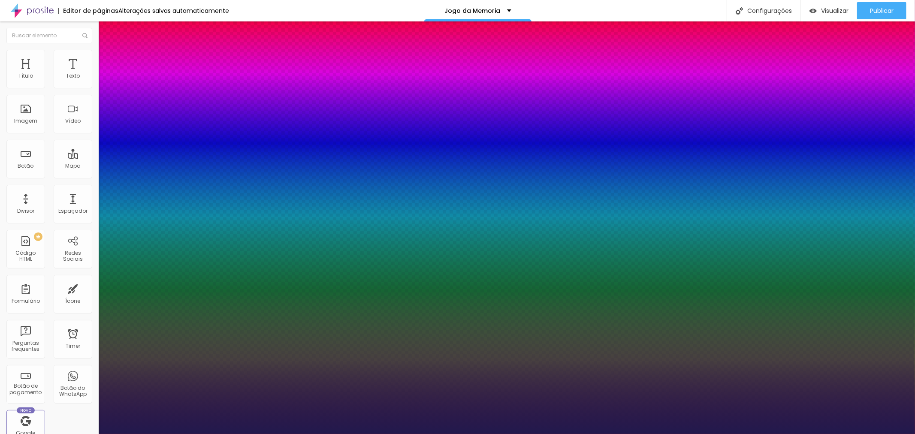
type input "44"
type input "1"
type input "45"
type input "1"
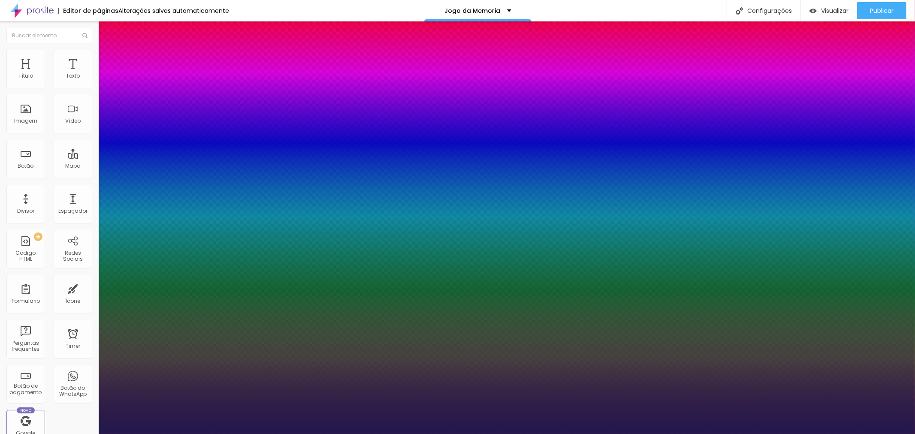
type input "46"
type input "1"
type input "48"
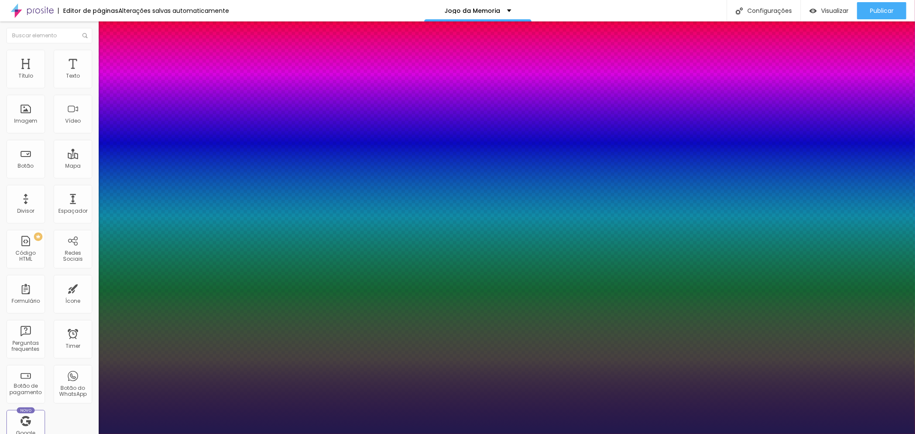
type input "1"
type input "53"
type input "1"
type input "54"
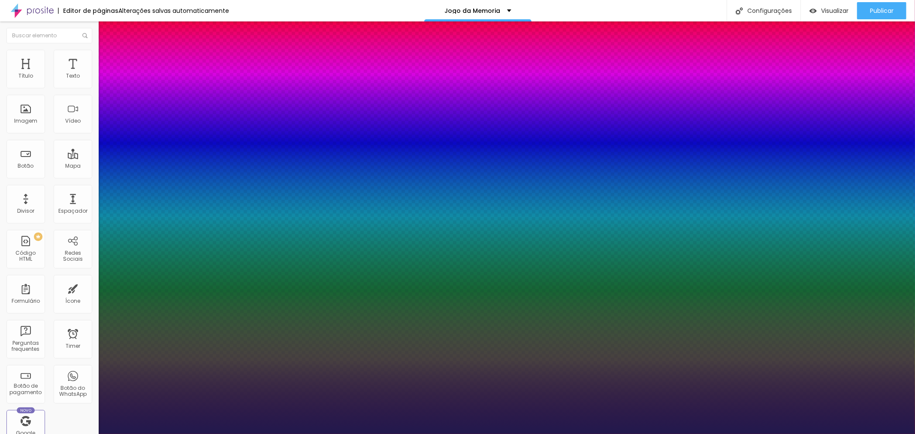
type input "54"
type input "1"
type input "55"
type input "1"
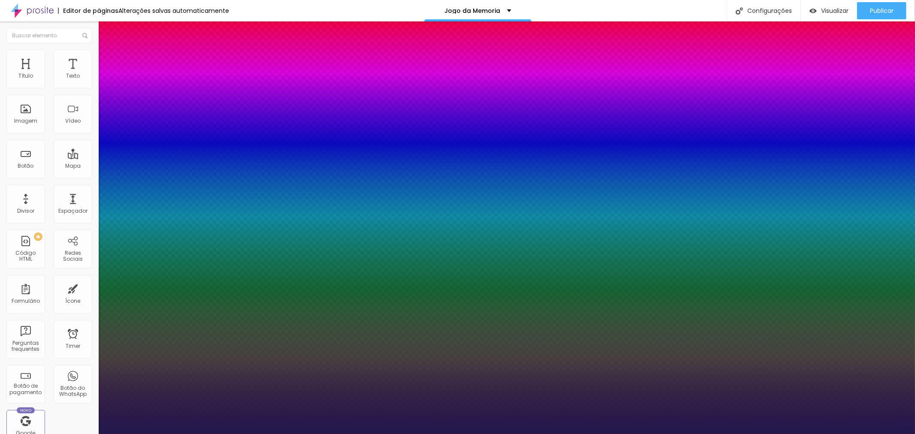
type input "56"
type input "1"
type input "57"
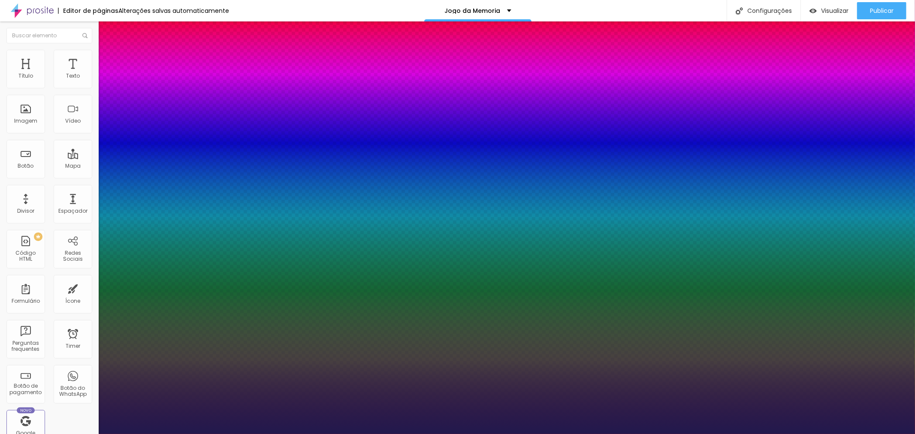
type input "1"
type input "60"
type input "1"
type input "64"
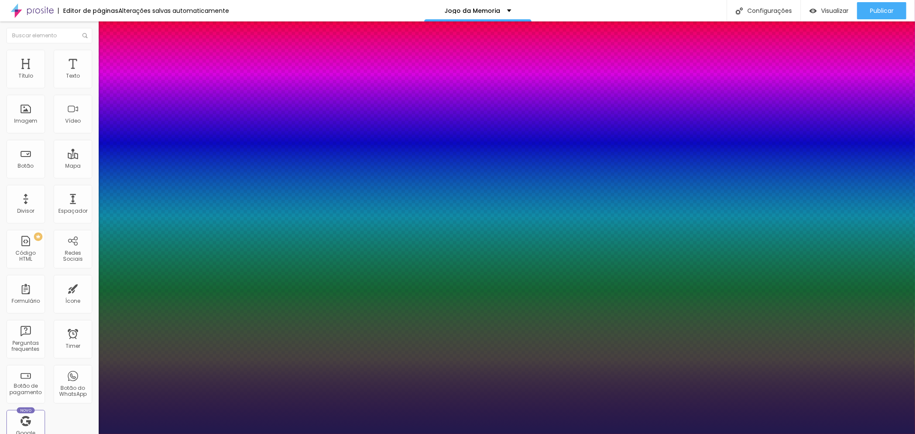
type input "64"
type input "1"
type input "66"
type input "1"
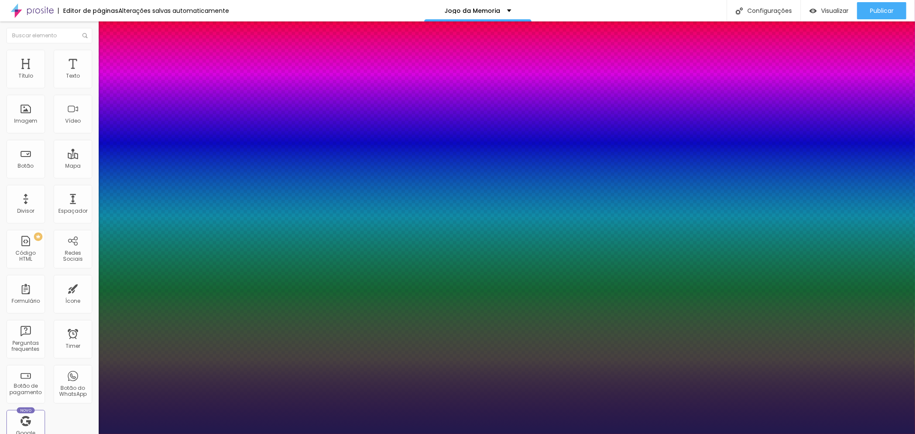
type input "67"
type input "1"
type input "69"
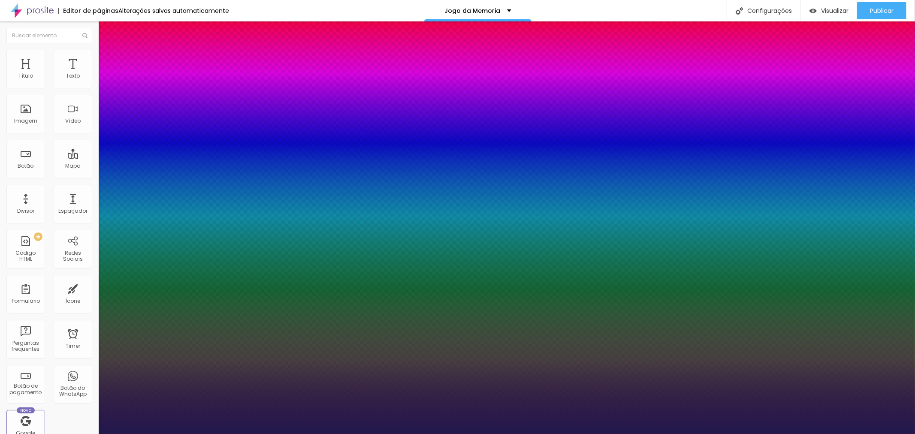
type input "1"
type input "70"
type input "1"
type input "71"
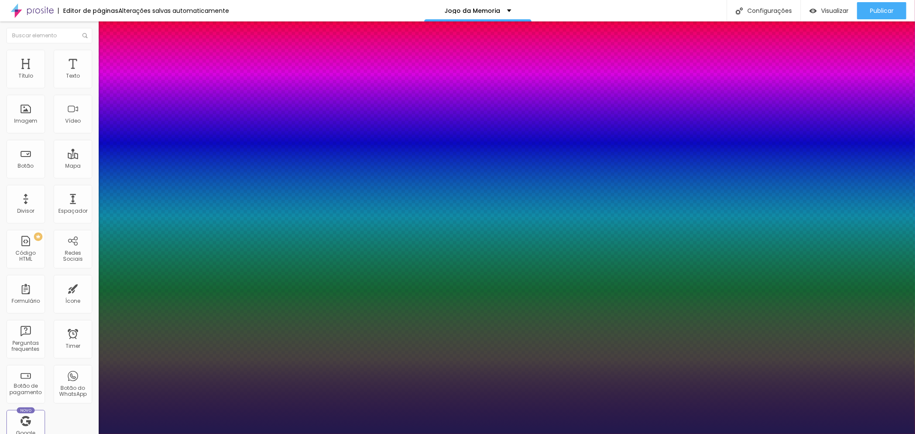
type input "71"
type input "1"
type input "72"
type input "1"
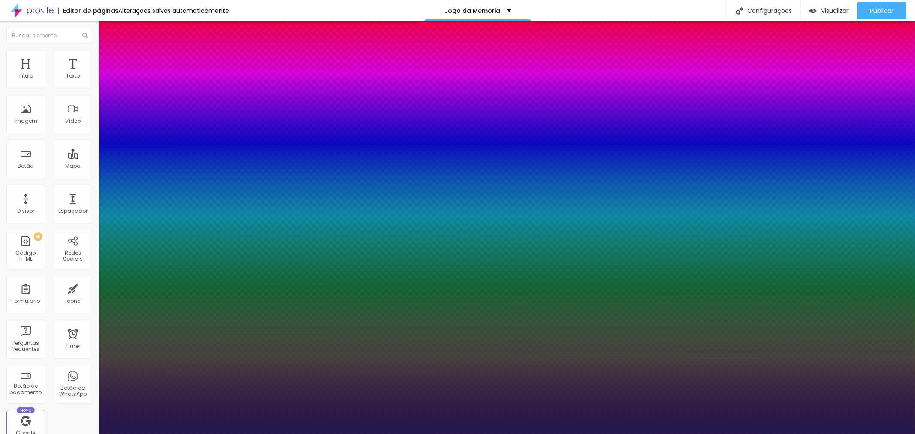
type input "73"
type input "1"
type input "74"
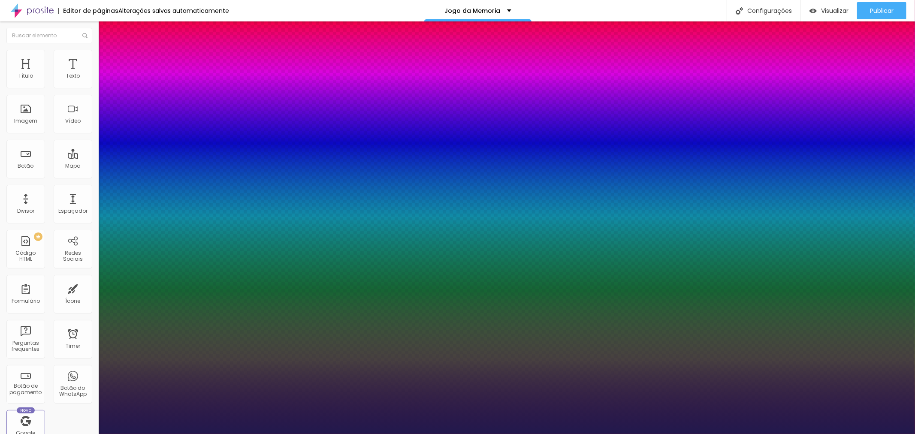
type input "1"
type input "75"
type input "1"
drag, startPoint x: 116, startPoint y: 239, endPoint x: 155, endPoint y: 250, distance: 40.5
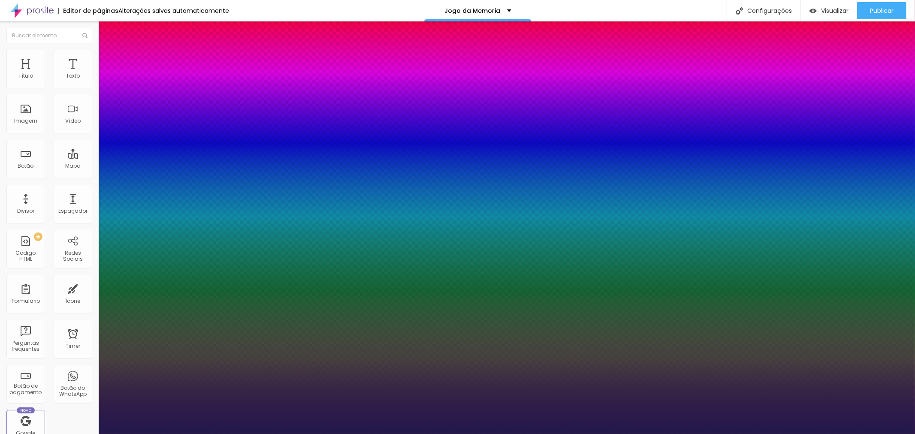
type input "75"
click at [548, 434] on div at bounding box center [457, 434] width 915 height 0
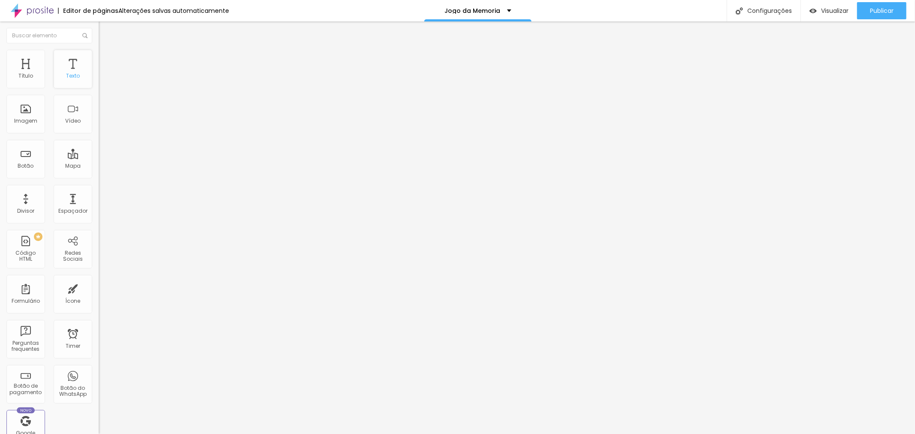
click at [66, 78] on div "Texto" at bounding box center [73, 76] width 14 height 6
click at [72, 77] on div "Texto" at bounding box center [73, 69] width 39 height 39
click at [66, 76] on div "Texto" at bounding box center [73, 76] width 14 height 6
click at [99, 82] on button "button" at bounding box center [105, 77] width 12 height 9
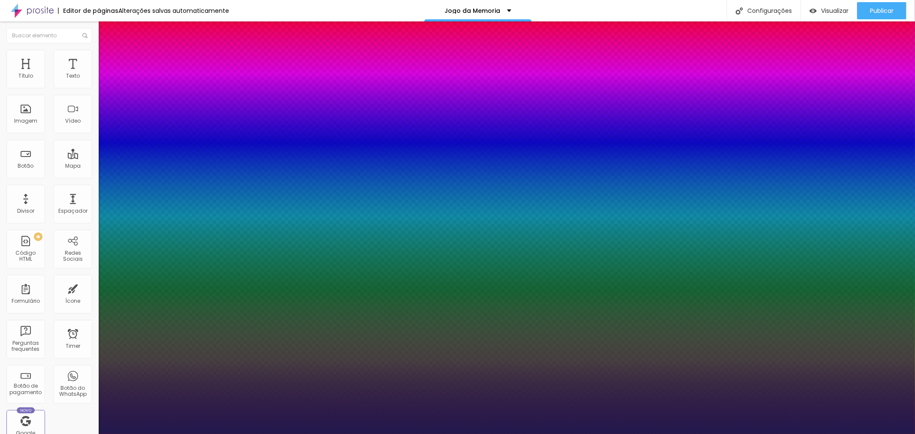
type input "1"
type input "20"
type input "1"
type input "39"
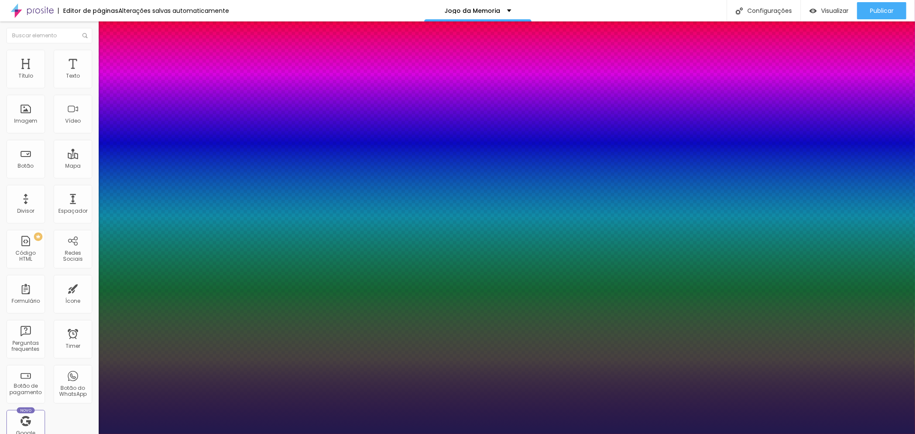
type input "39"
type input "1"
type input "41"
type input "1"
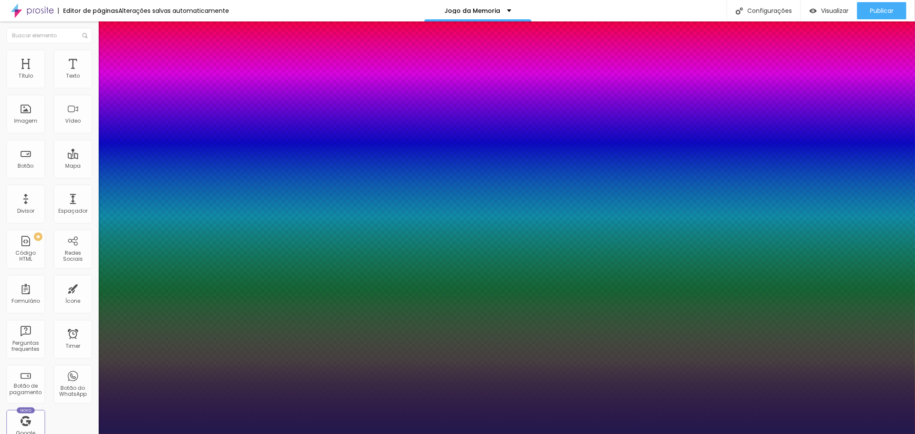
type input "44"
type input "1"
type input "45"
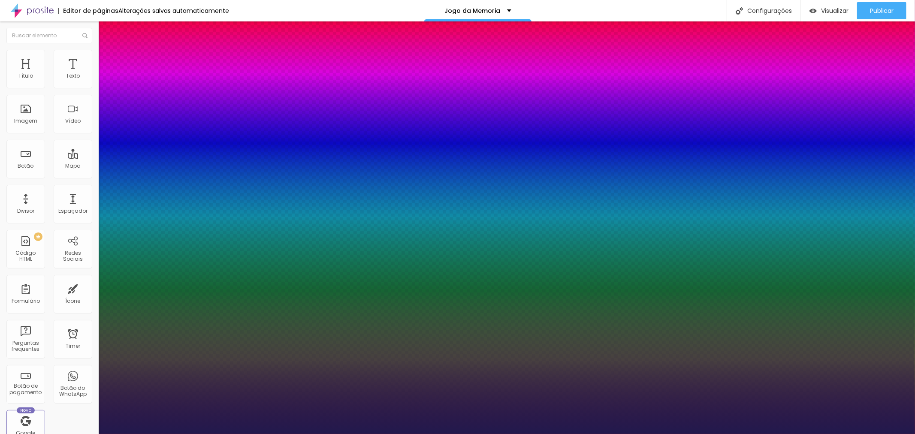
type input "1"
type input "47"
type input "1"
type input "48"
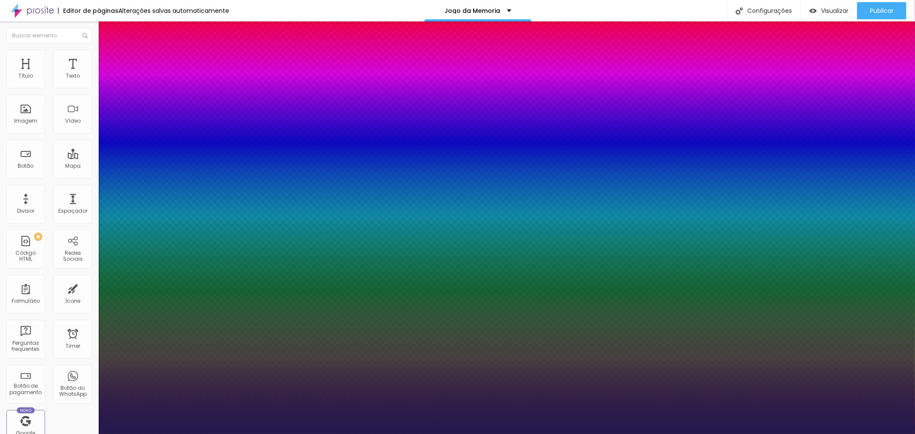
type input "48"
type input "1"
type input "49"
type input "1"
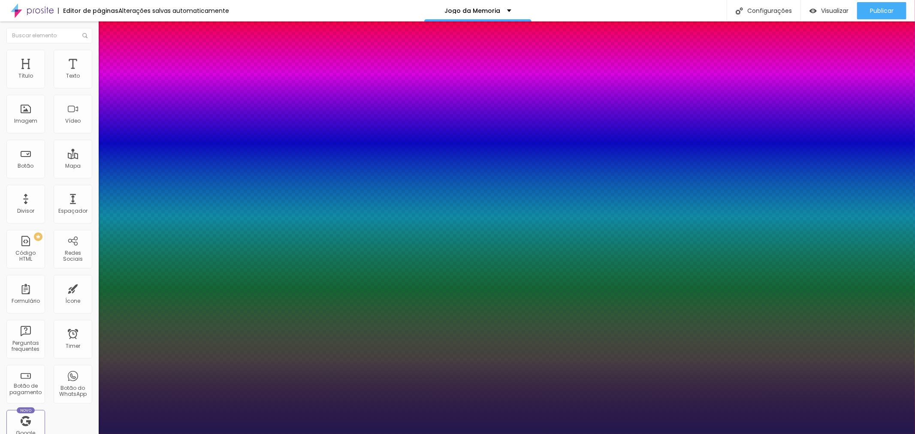
type input "48"
type input "1"
type input "47"
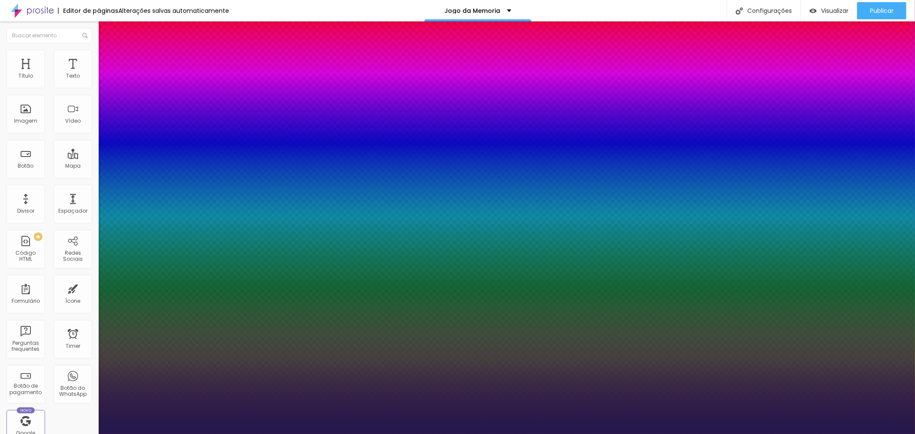
type input "1"
type input "46"
type input "1"
type input "45"
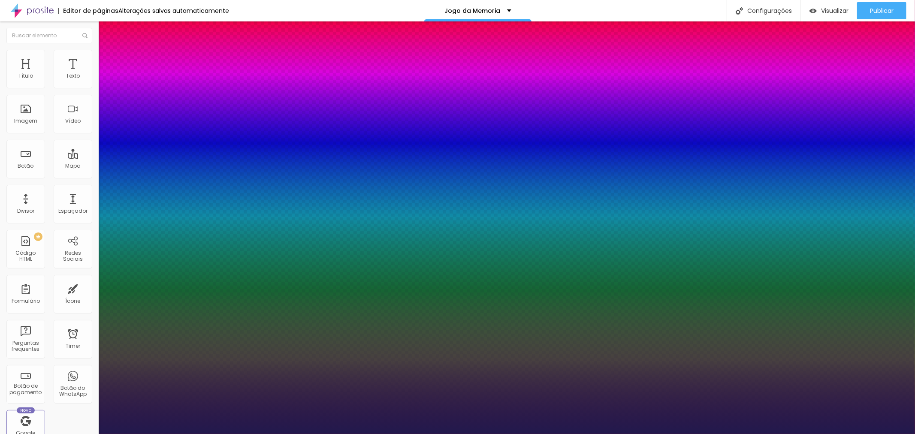
type input "45"
type input "1"
type input "44"
type input "1"
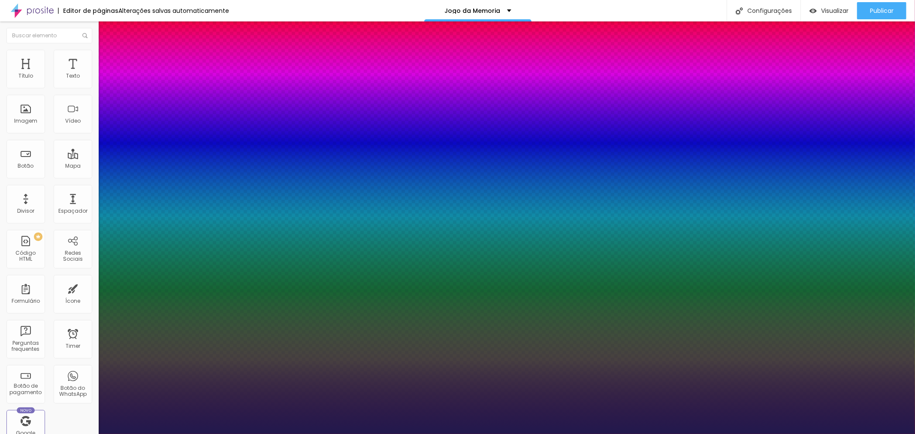
type input "42"
type input "1"
type input "43"
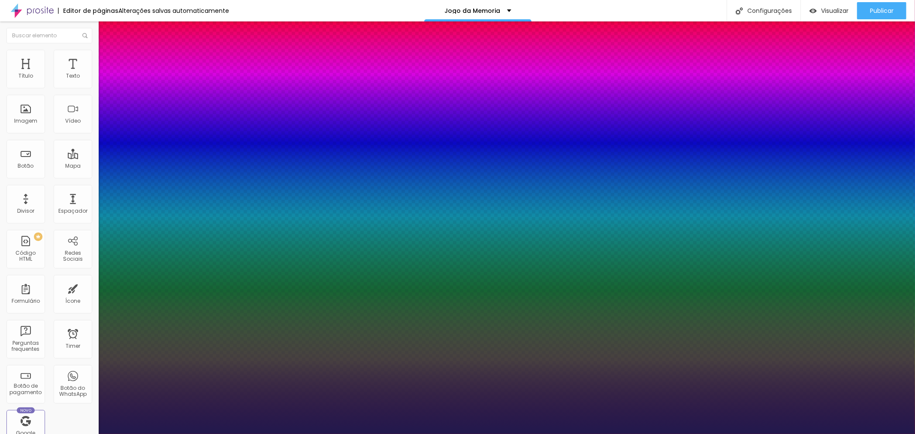
type input "1"
type input "44"
type input "1"
type input "43"
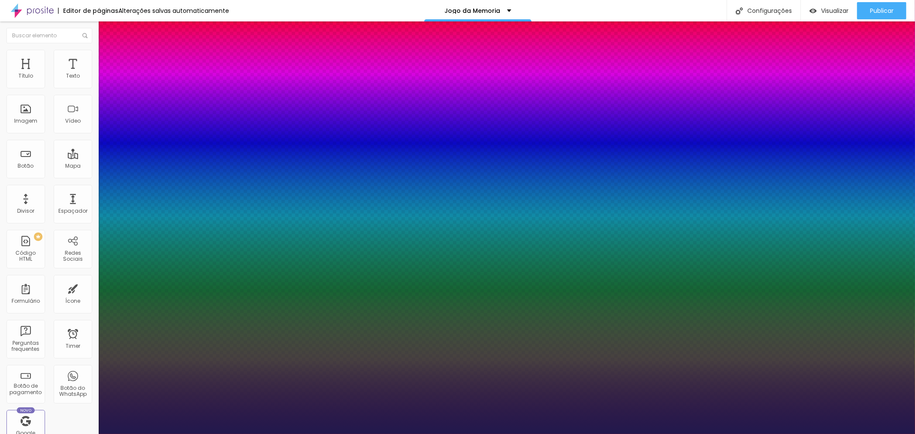
type input "43"
type input "1"
type input "42"
type input "1"
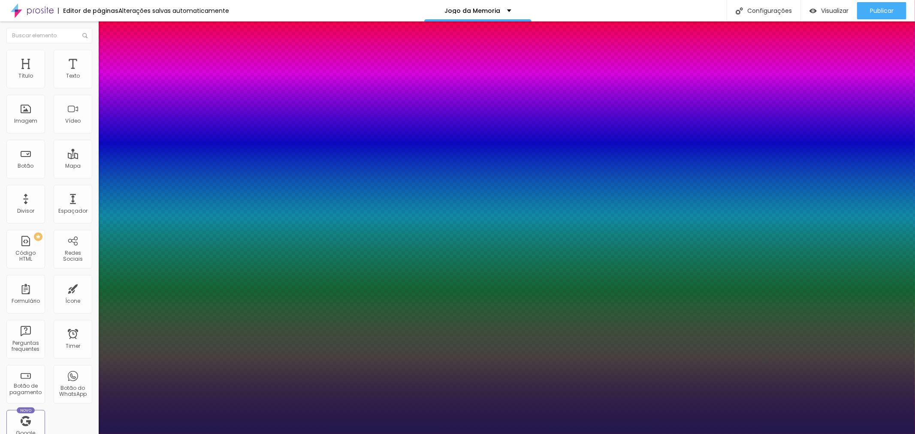
type input "41"
type input "1"
type input "40"
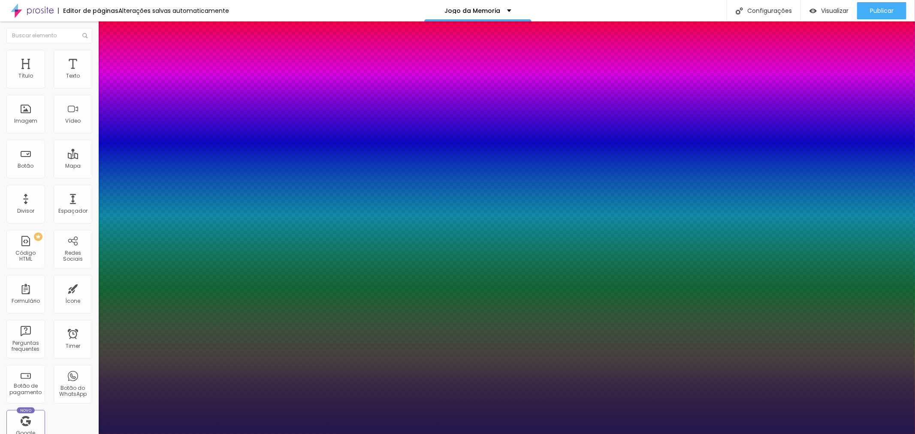
type input "1"
type input "39"
type input "1"
type input "38"
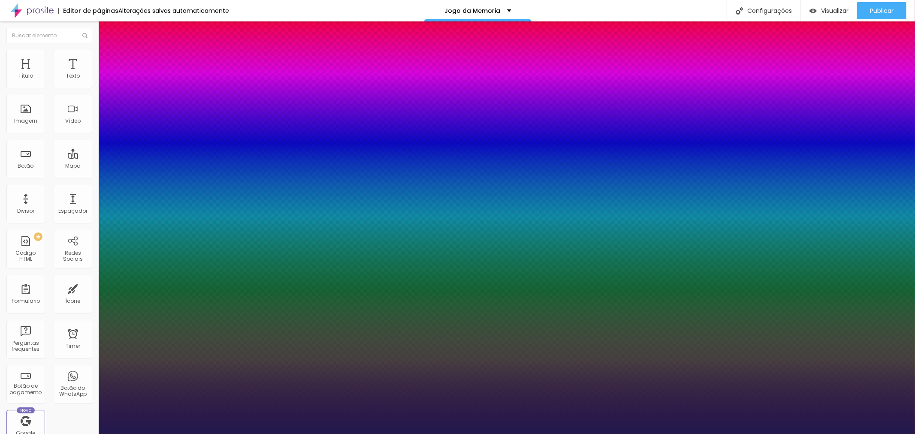
type input "38"
type input "1"
type input "37"
type input "1"
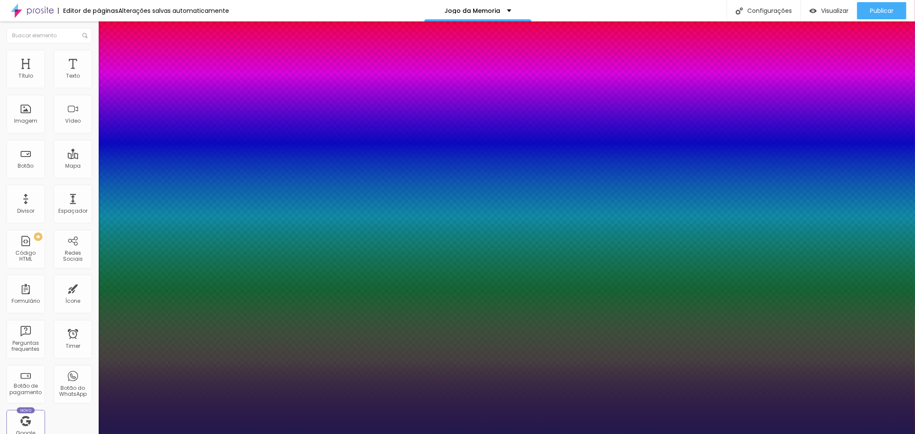
type input "36"
type input "1"
type input "35"
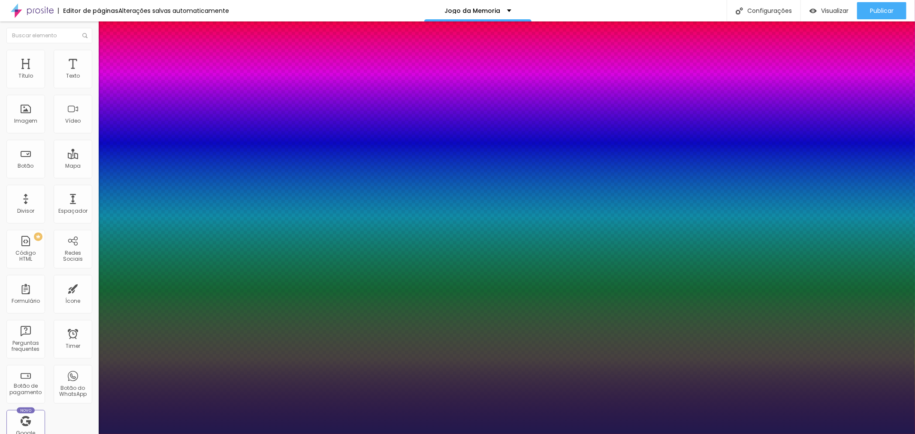
type input "1"
type input "34"
type input "1"
type input "33"
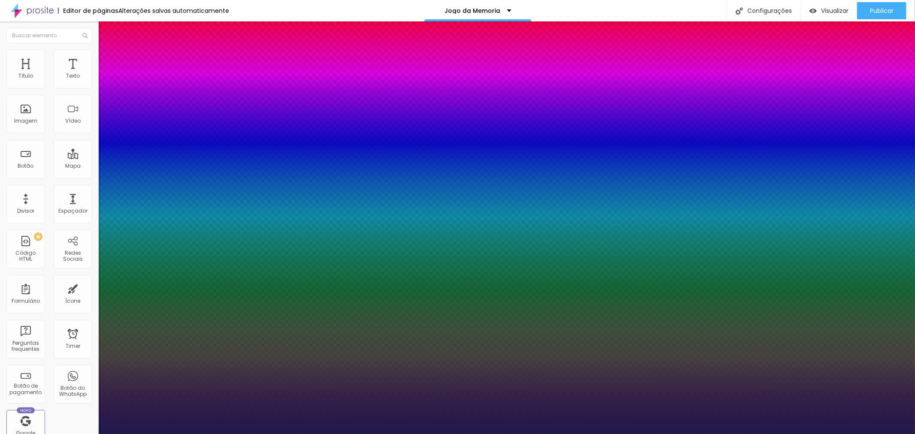
type input "33"
type input "1"
type input "32"
type input "1"
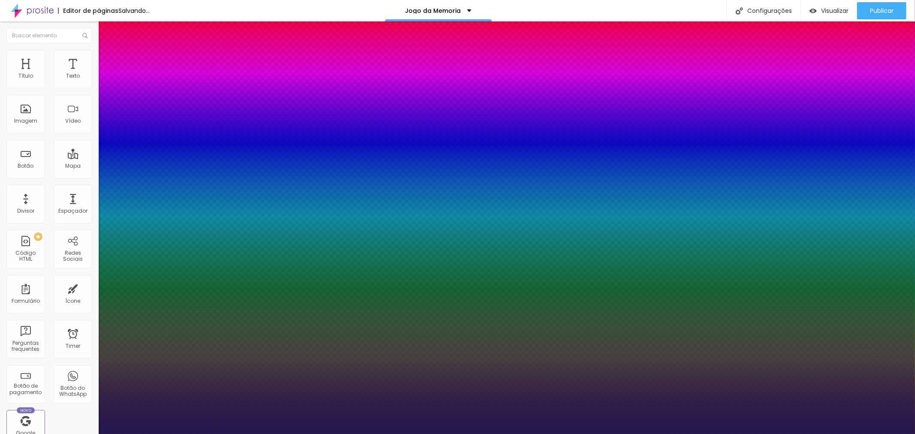
type input "31"
type input "1"
type input "32"
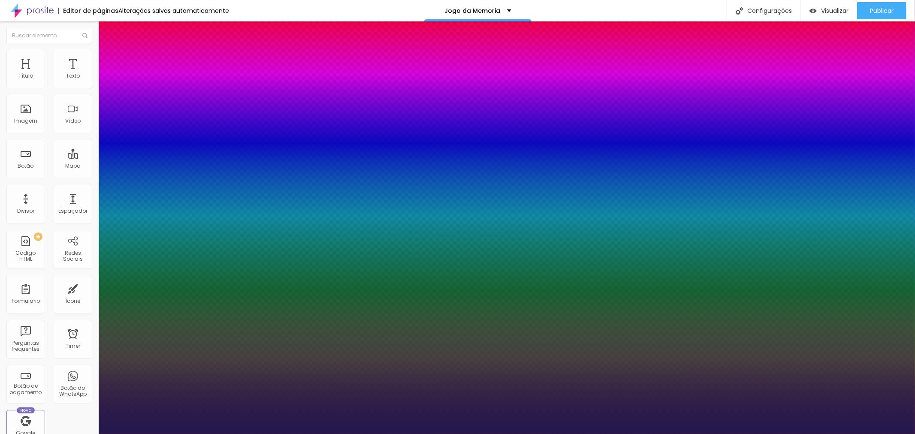
type input "1"
type input "31"
type input "1"
type input "30"
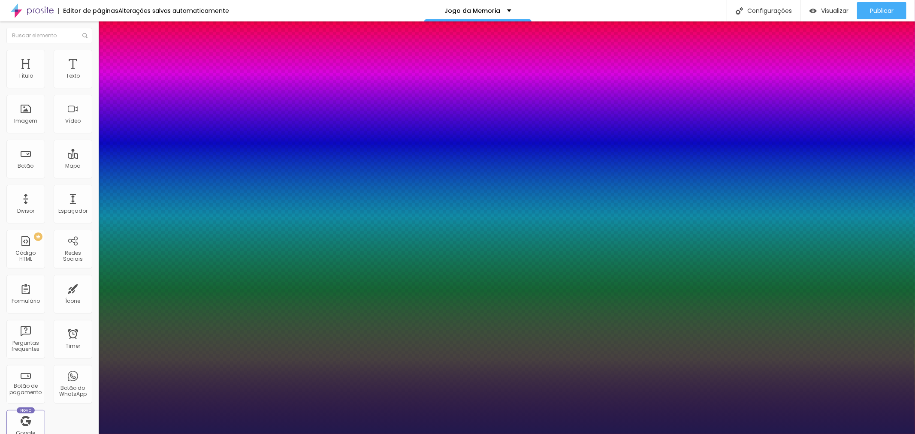
type input "30"
type input "1"
drag, startPoint x: 132, startPoint y: 146, endPoint x: 126, endPoint y: 151, distance: 7.6
type input "30"
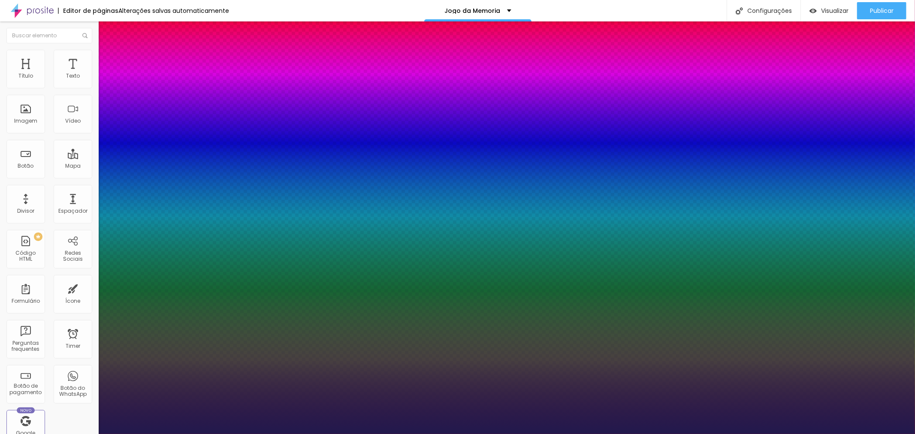
type input "1"
click at [854, 434] on div at bounding box center [457, 434] width 915 height 0
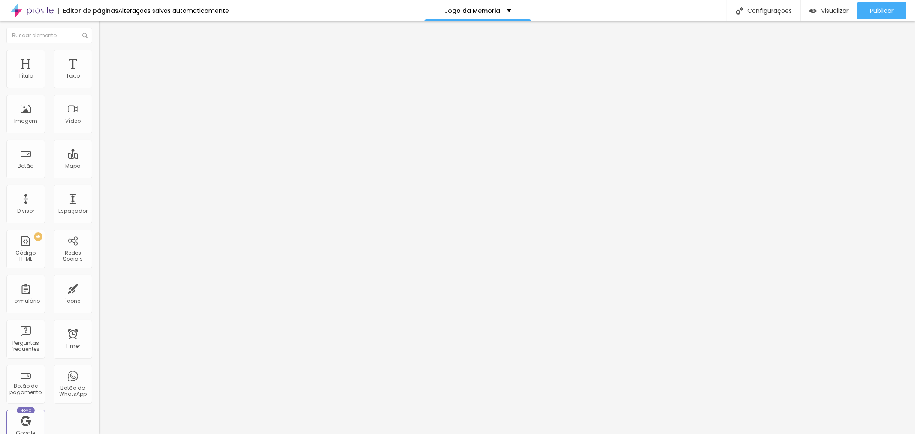
click at [102, 80] on icon "button" at bounding box center [104, 77] width 5 height 5
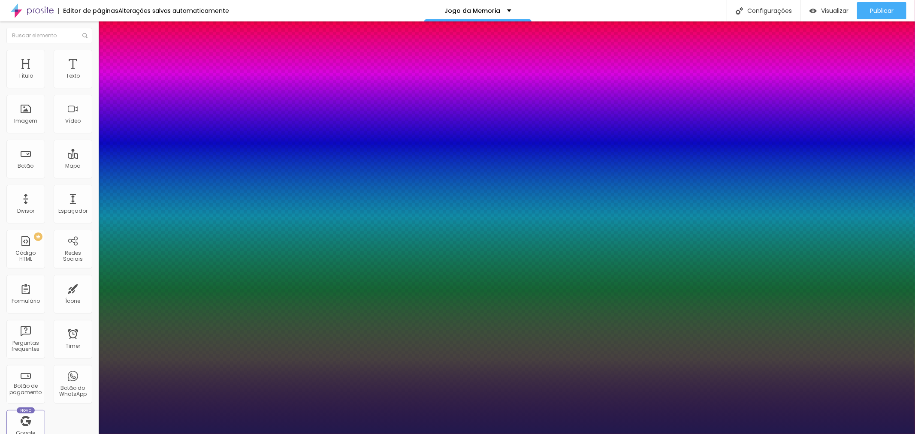
type input "1"
drag, startPoint x: 148, startPoint y: 148, endPoint x: 168, endPoint y: 151, distance: 20.4
type input "98"
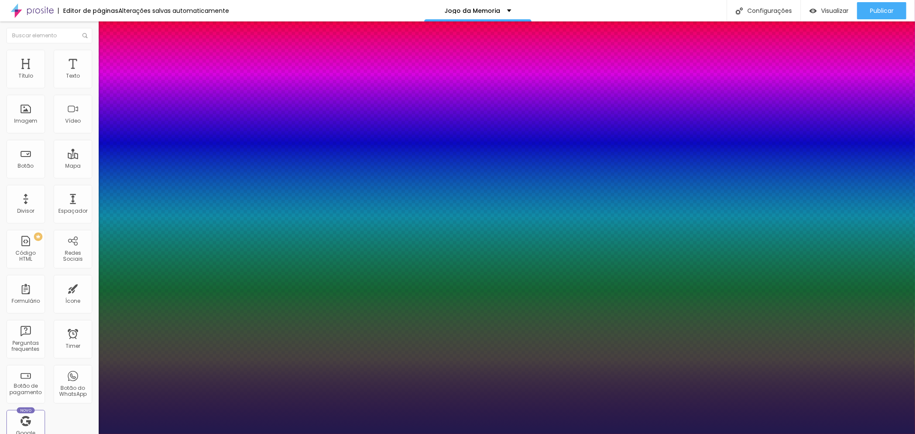
type input "1"
type input "98"
type input "1"
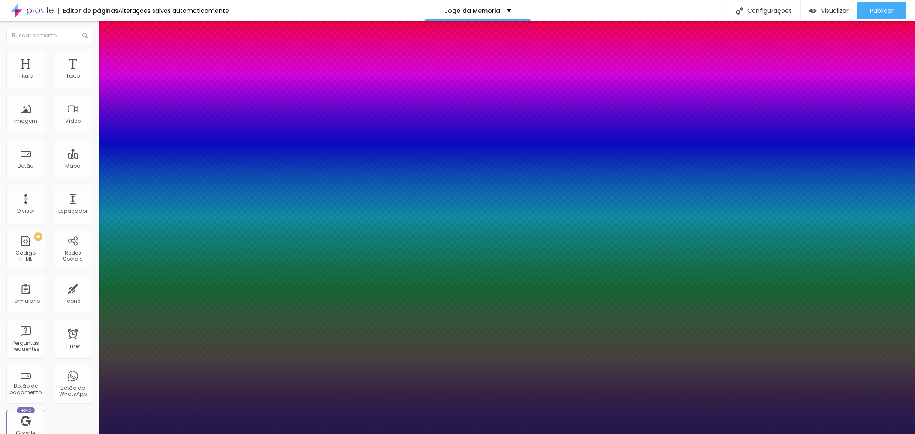
select select "MontserratExtraBold"
type input "1"
click at [635, 434] on div at bounding box center [457, 434] width 915 height 0
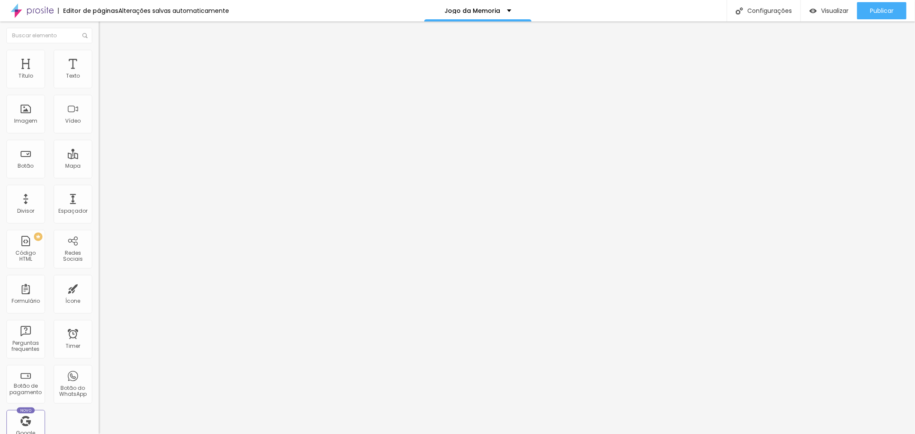
click at [102, 80] on icon "button" at bounding box center [104, 77] width 5 height 5
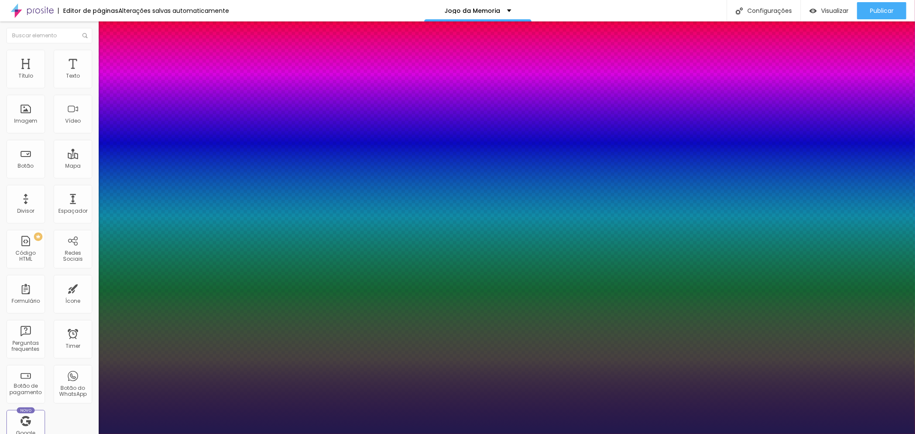
type input "1"
type input "52"
type input "1"
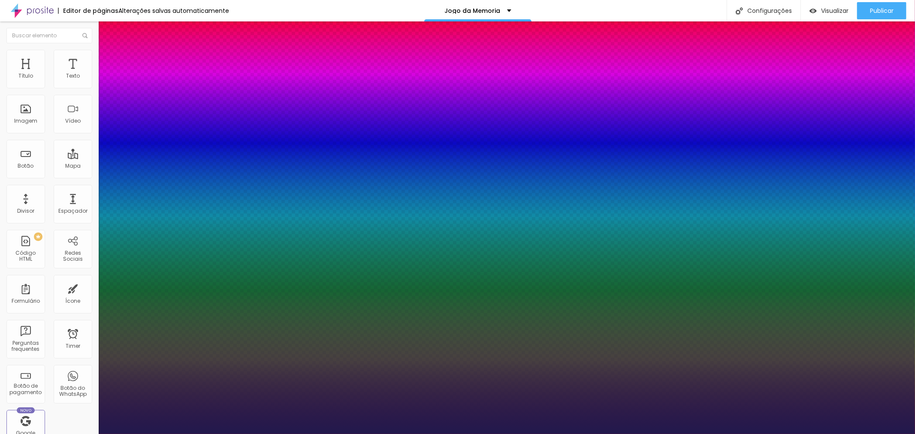
type input "41"
type input "1"
type input "38"
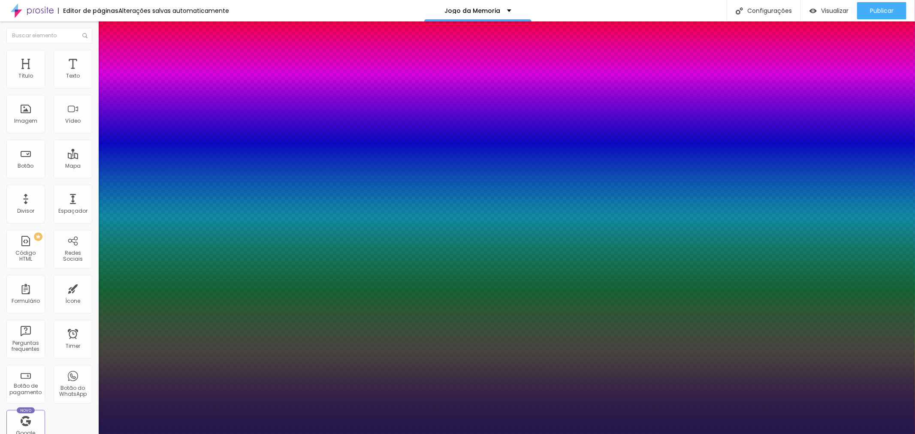
type input "1"
type input "36"
type input "1"
drag, startPoint x: 139, startPoint y: 145, endPoint x: 130, endPoint y: 145, distance: 9.0
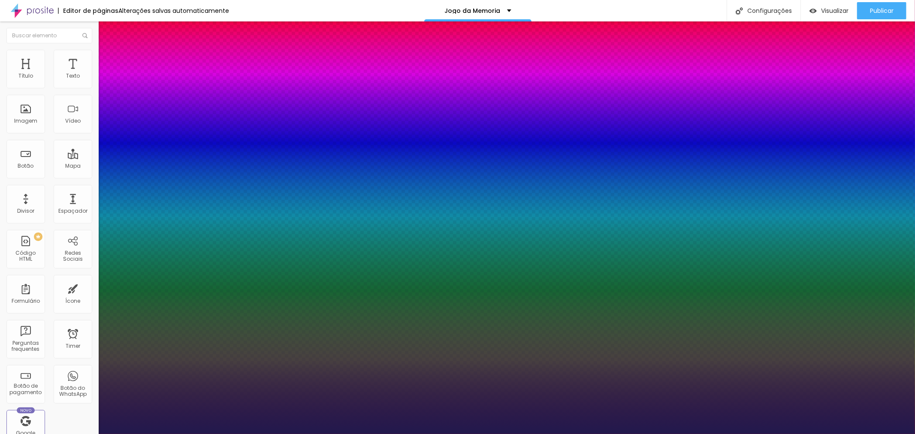
click at [348, 434] on div at bounding box center [457, 434] width 915 height 0
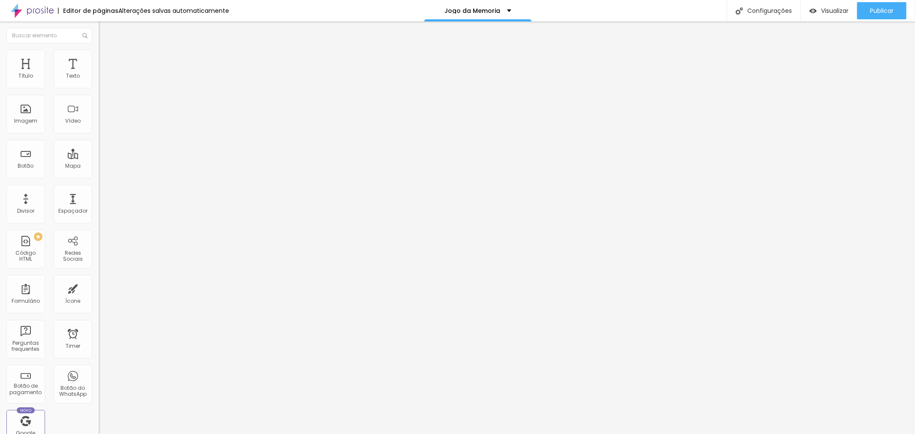
click at [99, 127] on button "button" at bounding box center [105, 122] width 12 height 9
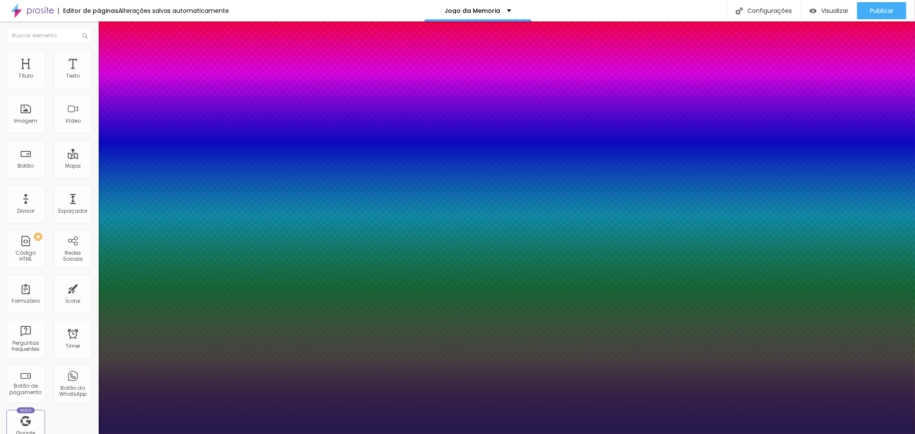
click at [538, 434] on div at bounding box center [457, 434] width 915 height 0
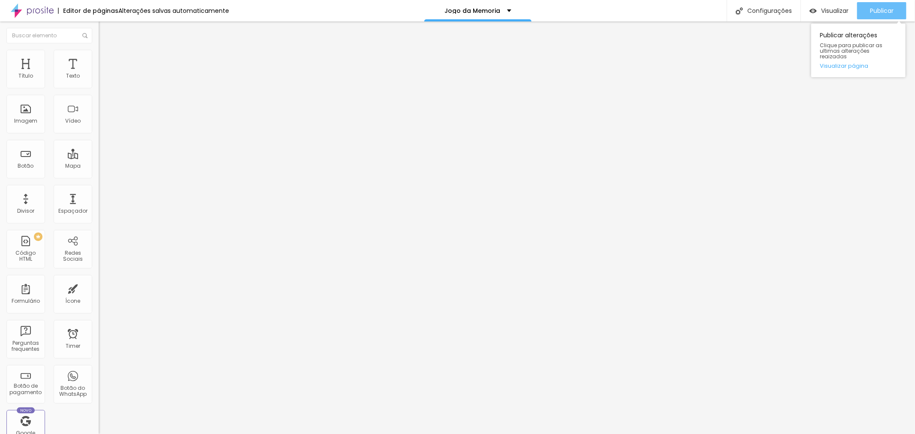
click at [885, 10] on span "Publicar" at bounding box center [882, 10] width 24 height 7
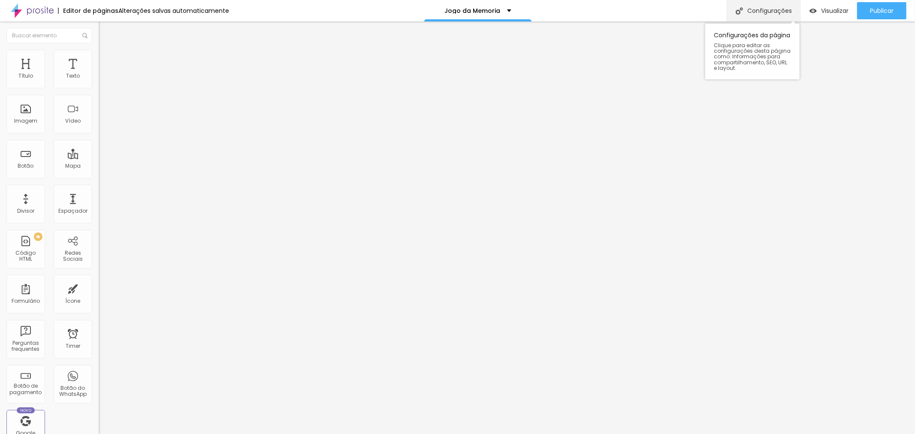
click at [777, 12] on div "Configurações" at bounding box center [763, 10] width 74 height 21
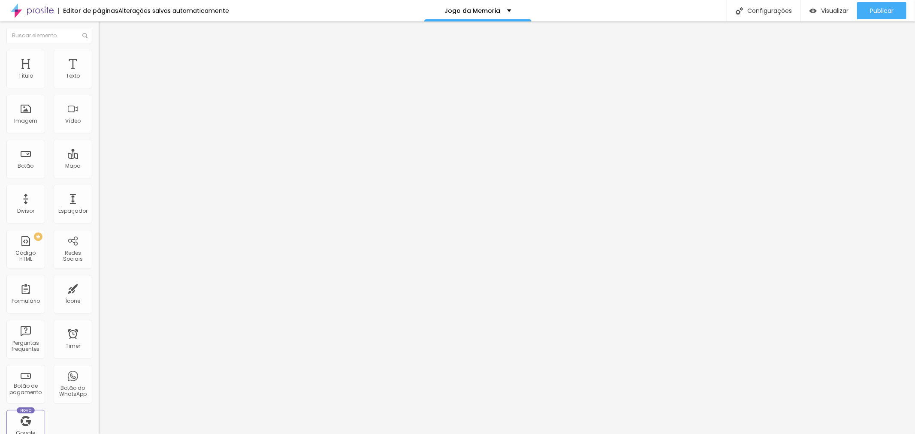
drag, startPoint x: 840, startPoint y: 396, endPoint x: 804, endPoint y: 380, distance: 39.4
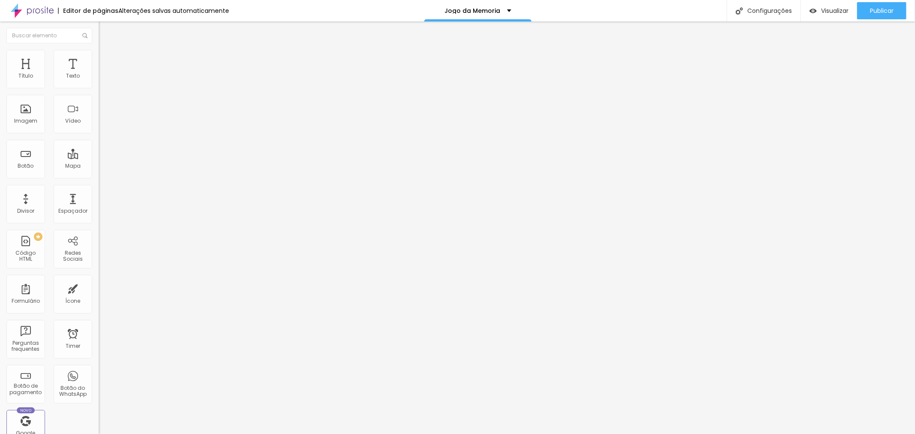
scroll to position [0, 211]
drag, startPoint x: 400, startPoint y: 264, endPoint x: 658, endPoint y: 275, distance: 258.8
drag, startPoint x: 597, startPoint y: 317, endPoint x: 362, endPoint y: 303, distance: 235.0
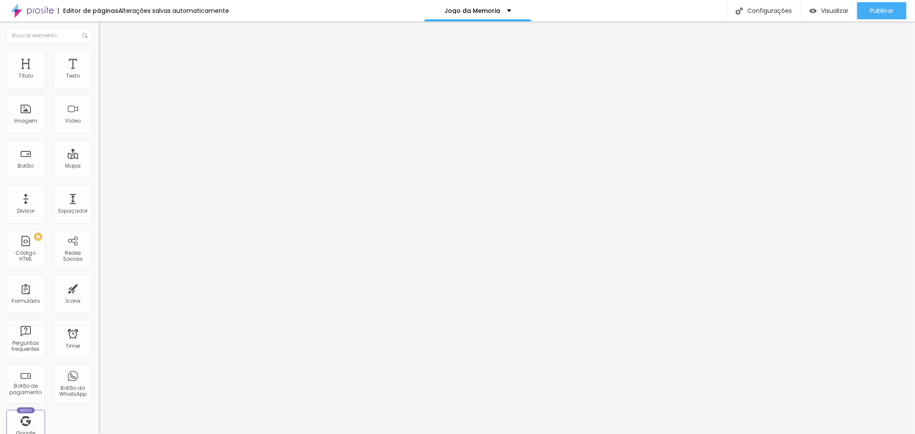
paste textarea "Porque foto e memória têm tudo a ver."
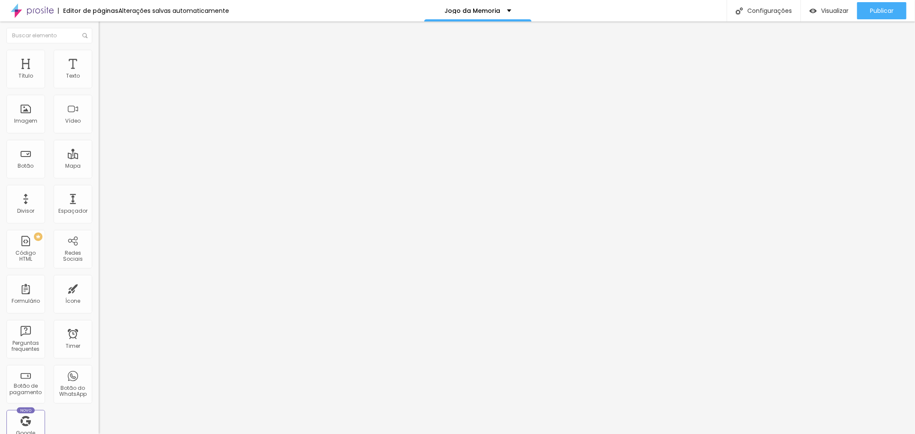
click at [880, 9] on span "Publicar" at bounding box center [882, 10] width 24 height 7
click at [762, 14] on div "Configurações" at bounding box center [756, 10] width 74 height 21
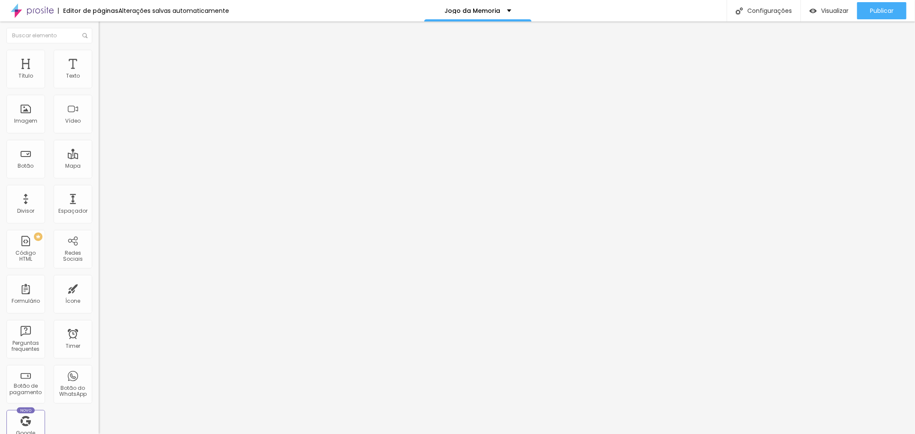
drag, startPoint x: 539, startPoint y: 182, endPoint x: 360, endPoint y: 182, distance: 179.2
copy p "https://www.camilaregofotografia.com.br/jogo-da-memoria"
drag, startPoint x: 593, startPoint y: 368, endPoint x: 607, endPoint y: 358, distance: 16.9
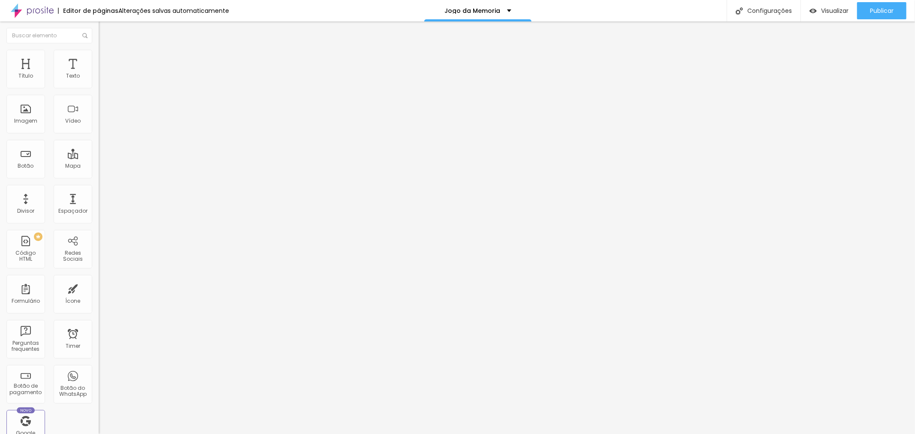
click at [882, 13] on span "Publicar" at bounding box center [882, 10] width 24 height 7
click at [99, 74] on span "Adicionar imagem" at bounding box center [126, 69] width 55 height 7
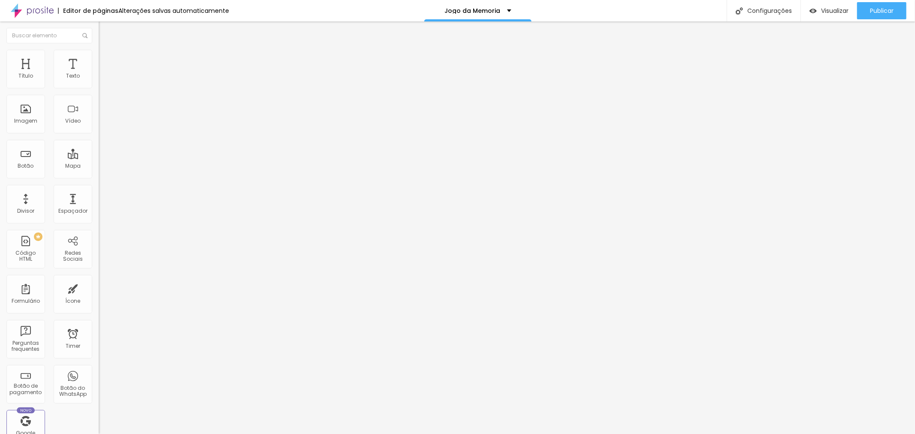
click at [105, 32] on img "button" at bounding box center [108, 31] width 7 height 7
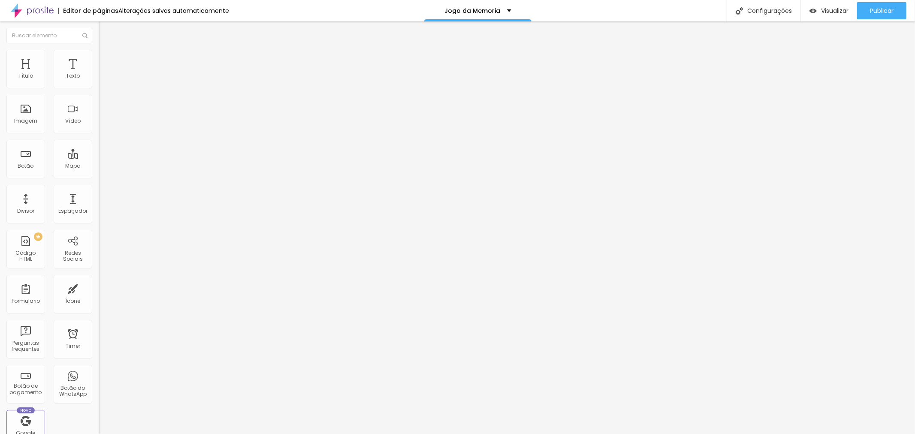
click at [99, 74] on span "Adicionar imagem" at bounding box center [126, 69] width 55 height 7
click at [885, 13] on span "Publicar" at bounding box center [882, 10] width 24 height 7
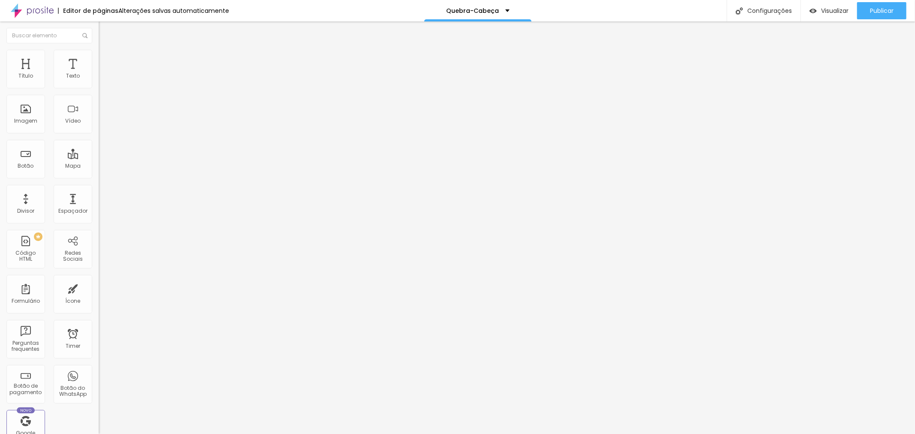
click at [99, 74] on span "Trocar imagem" at bounding box center [122, 69] width 47 height 7
click at [878, 11] on span "Publicar" at bounding box center [882, 10] width 24 height 7
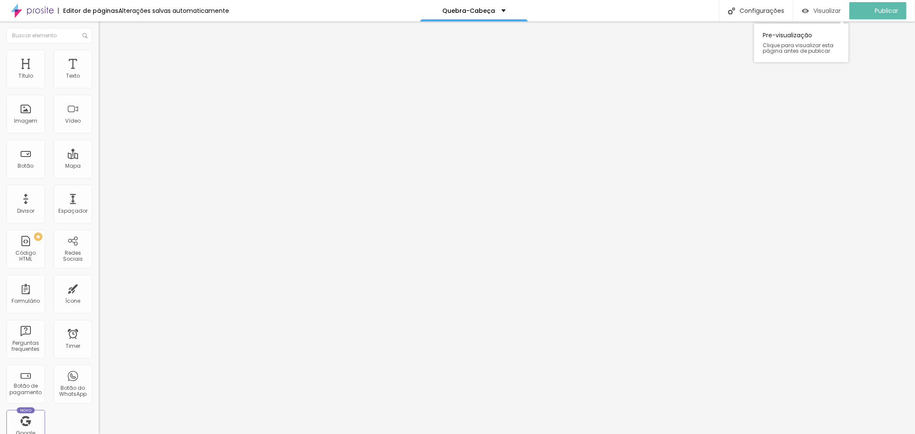
click at [840, 9] on span "Visualizar" at bounding box center [826, 10] width 27 height 7
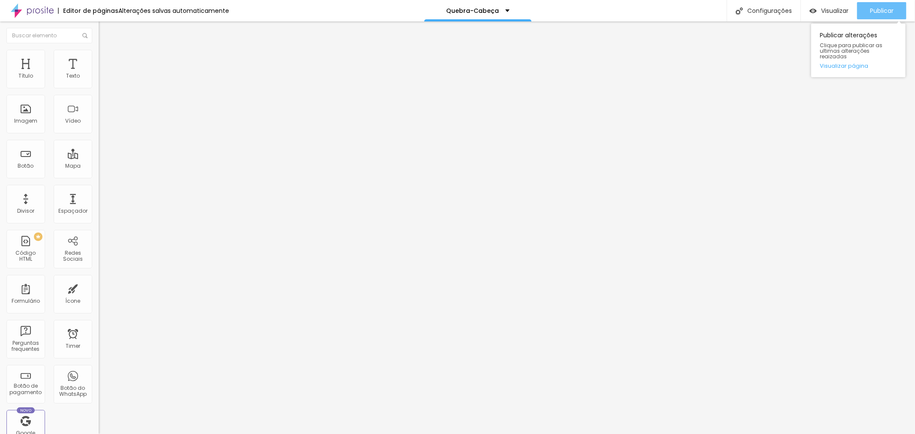
click at [886, 10] on span "Publicar" at bounding box center [882, 10] width 24 height 7
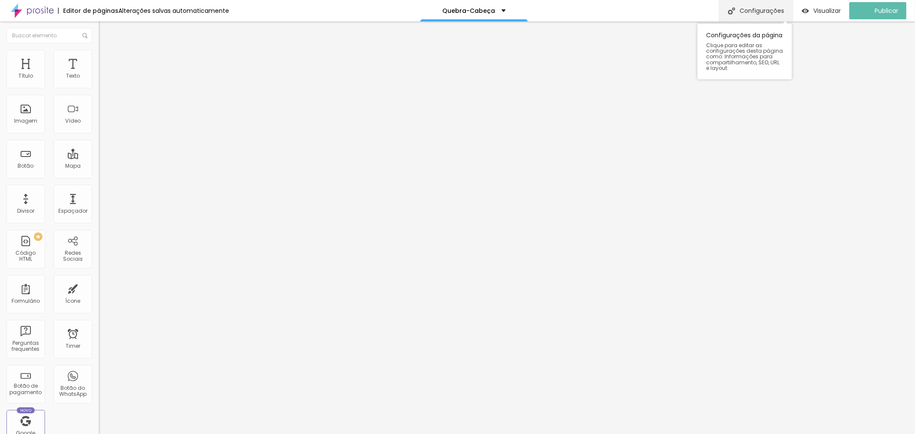
click at [780, 9] on div "Configurações" at bounding box center [756, 10] width 74 height 21
drag, startPoint x: 448, startPoint y: 267, endPoint x: 336, endPoint y: 270, distance: 112.0
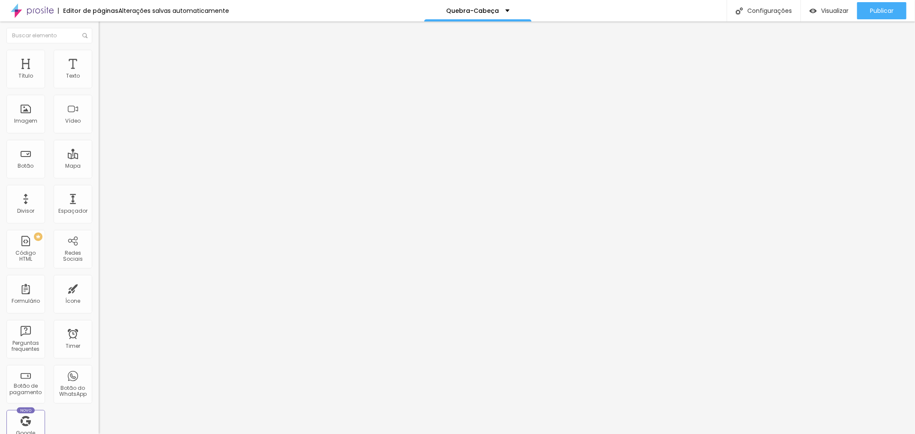
type input "q"
type input "QUEBRA-CABEÇA"
drag, startPoint x: 503, startPoint y: 307, endPoint x: 366, endPoint y: 299, distance: 137.4
type textarea "d"
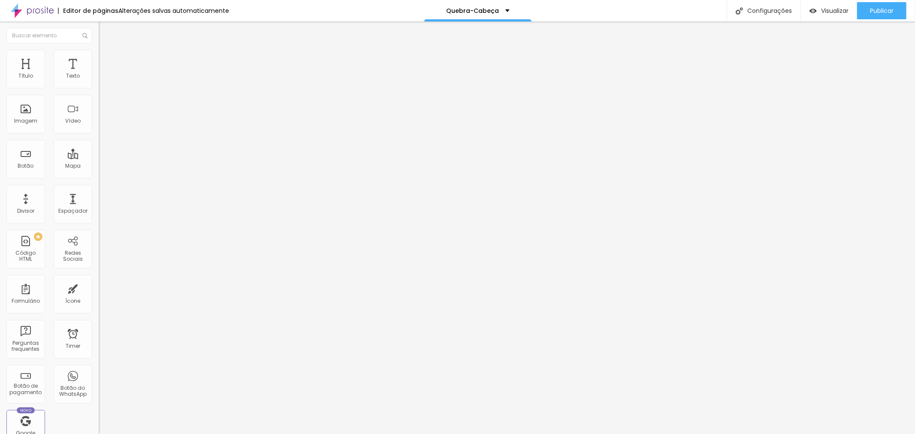
type textarea "Diversão garantida para toda a Família."
click at [868, 11] on button "Publicar" at bounding box center [881, 10] width 49 height 17
click at [881, 7] on span "Publicar" at bounding box center [882, 10] width 24 height 7
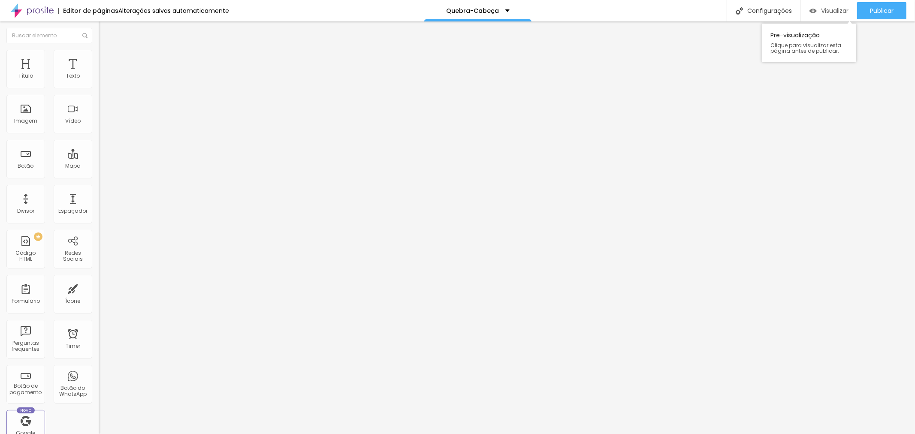
click at [825, 11] on span "Visualizar" at bounding box center [834, 10] width 27 height 7
click at [831, 14] on div "Visualizar" at bounding box center [828, 10] width 39 height 7
